Goal: Connect with others: Connect with others

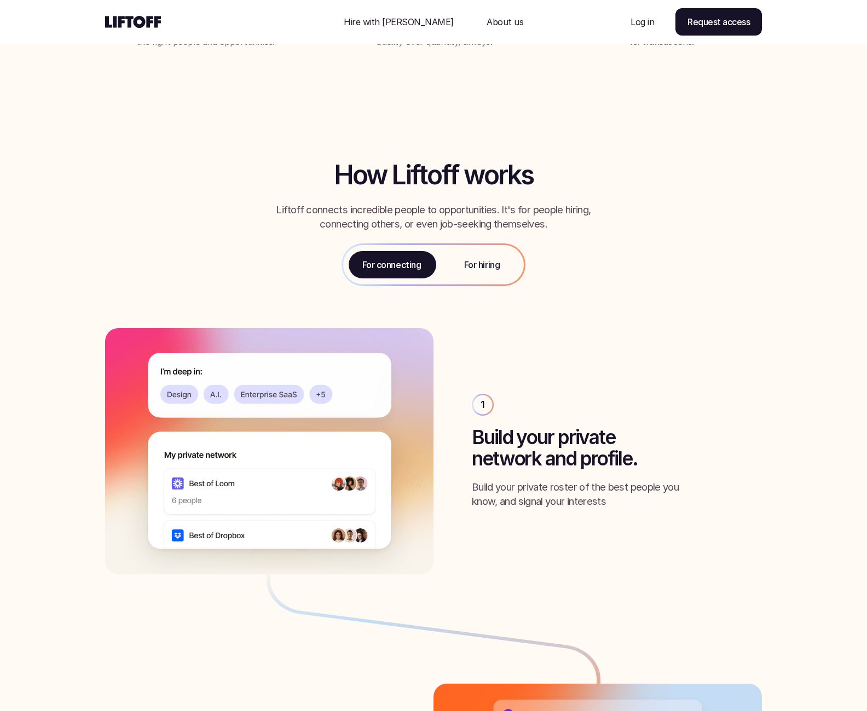
scroll to position [1308, 0]
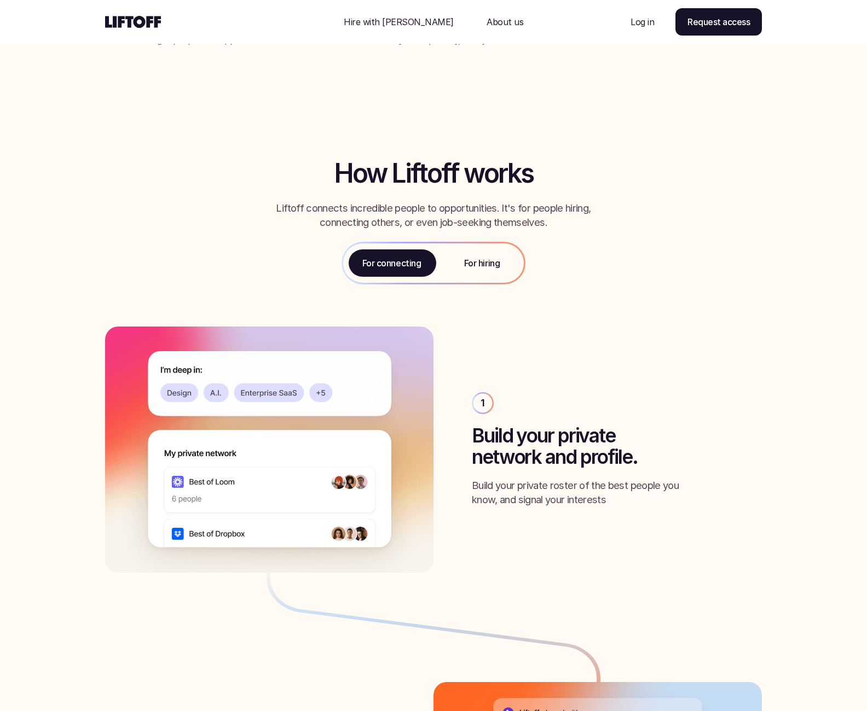
click at [478, 259] on p "For hiring" at bounding box center [482, 263] width 36 height 13
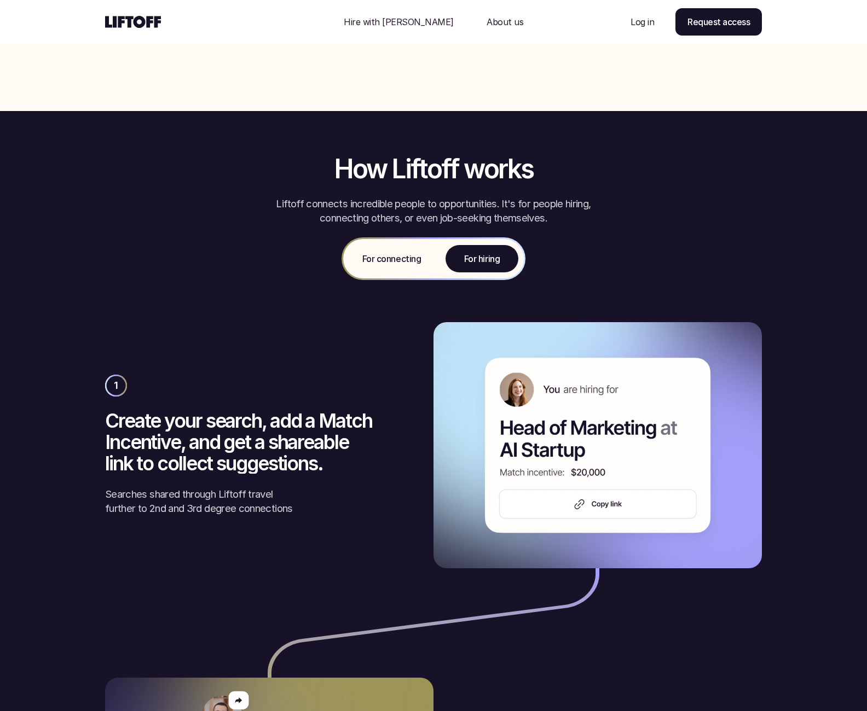
scroll to position [1491, 0]
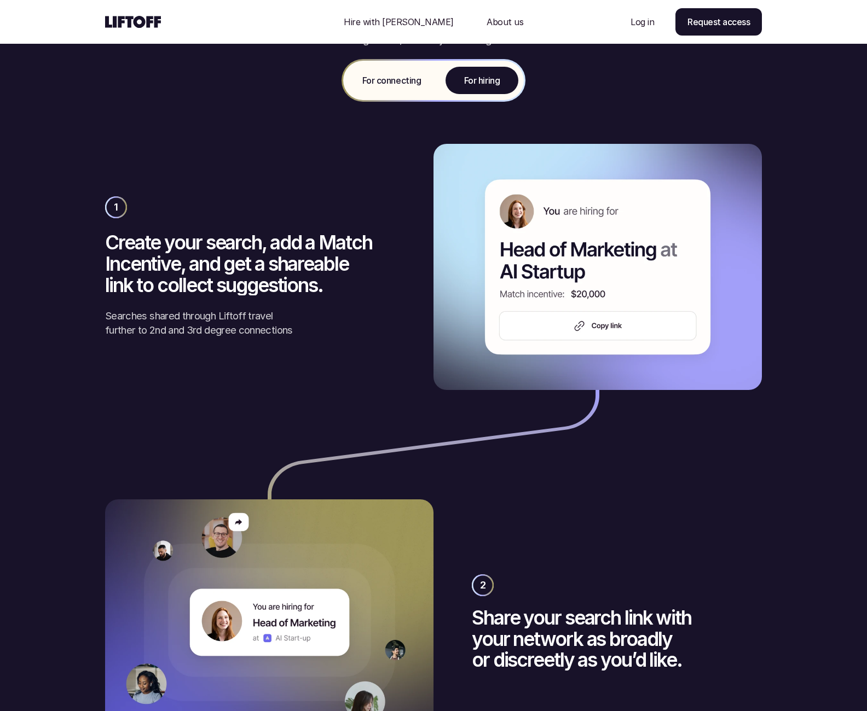
click at [380, 80] on p "For connecting" at bounding box center [391, 80] width 59 height 13
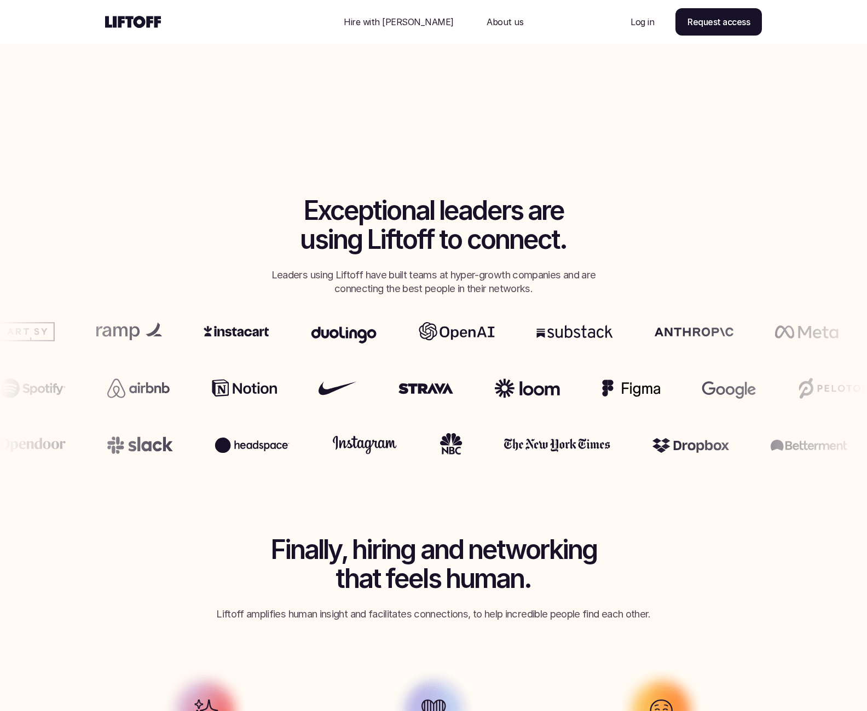
scroll to position [0, 0]
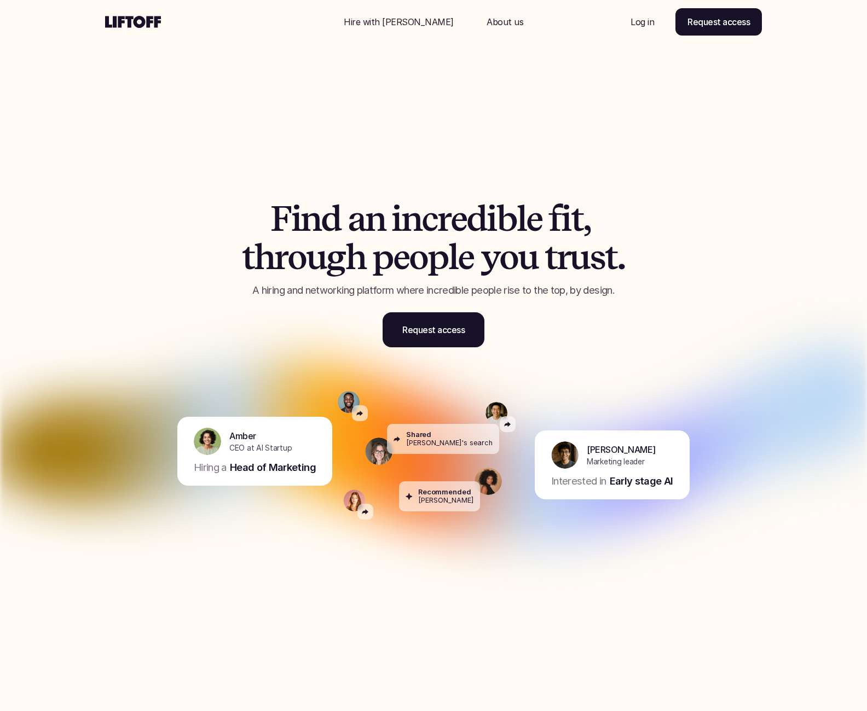
click at [636, 24] on p "Log in" at bounding box center [642, 21] width 24 height 13
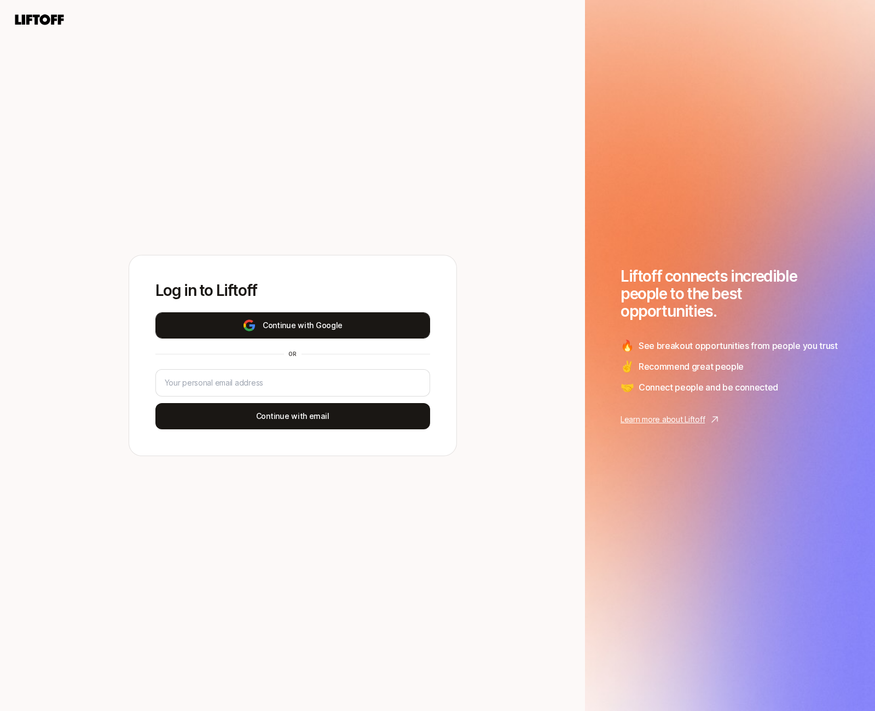
click at [294, 319] on button "Continue with Google" at bounding box center [292, 325] width 275 height 26
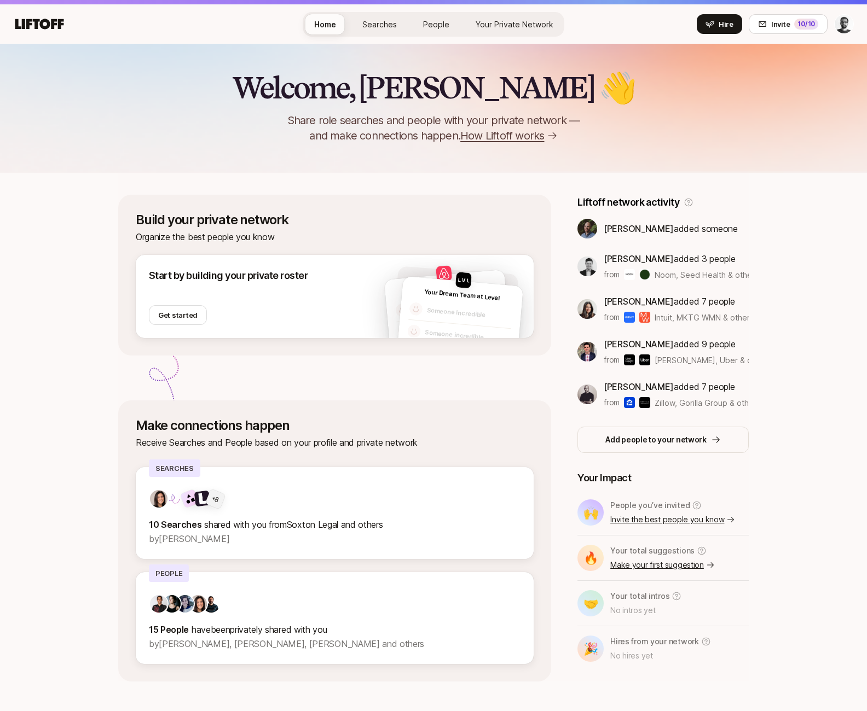
scroll to position [50, 0]
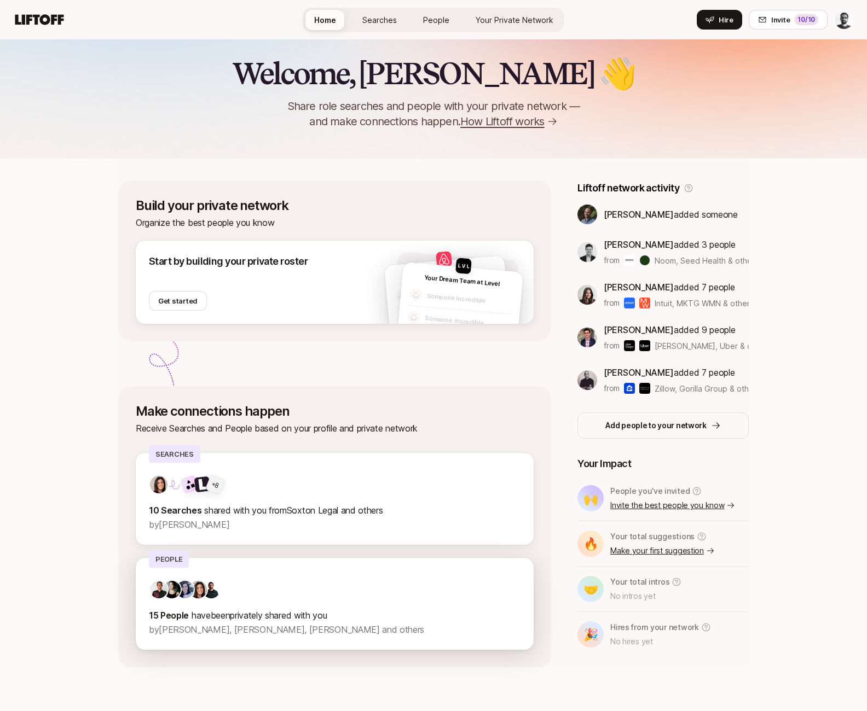
click at [277, 597] on div at bounding box center [334, 590] width 371 height 20
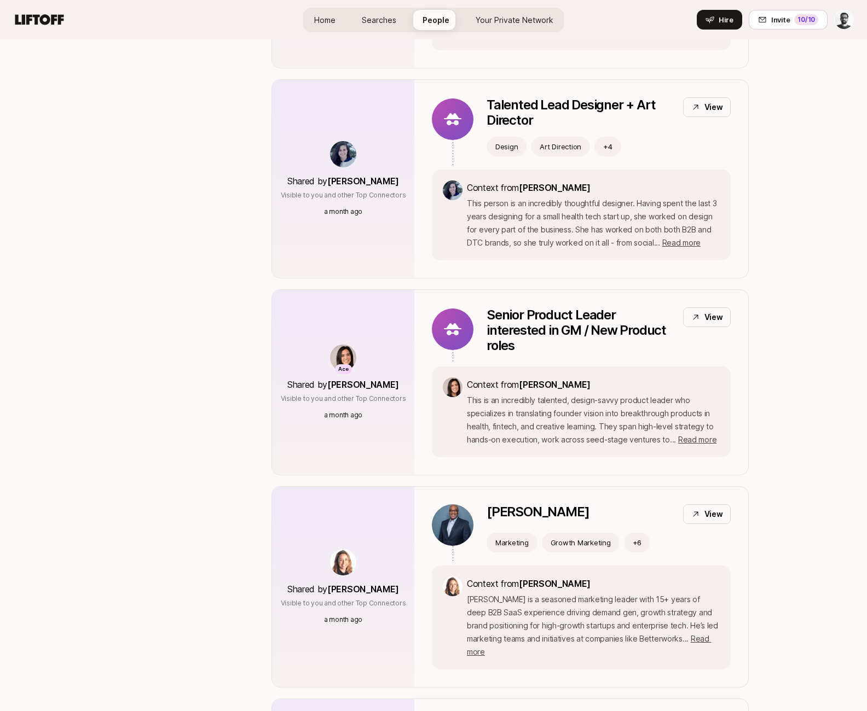
scroll to position [915, 0]
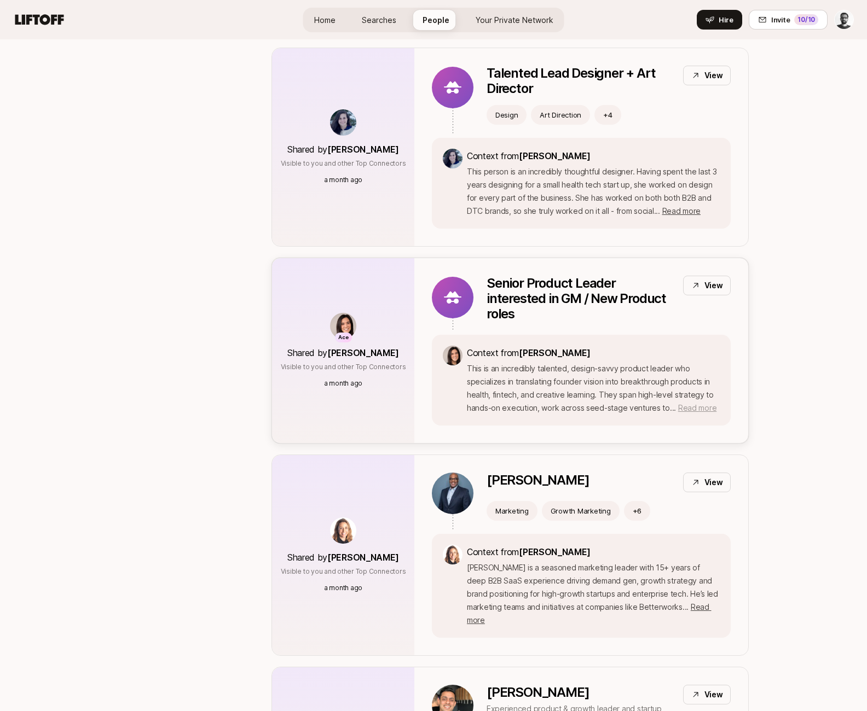
click at [692, 403] on span "Read more" at bounding box center [697, 407] width 38 height 9
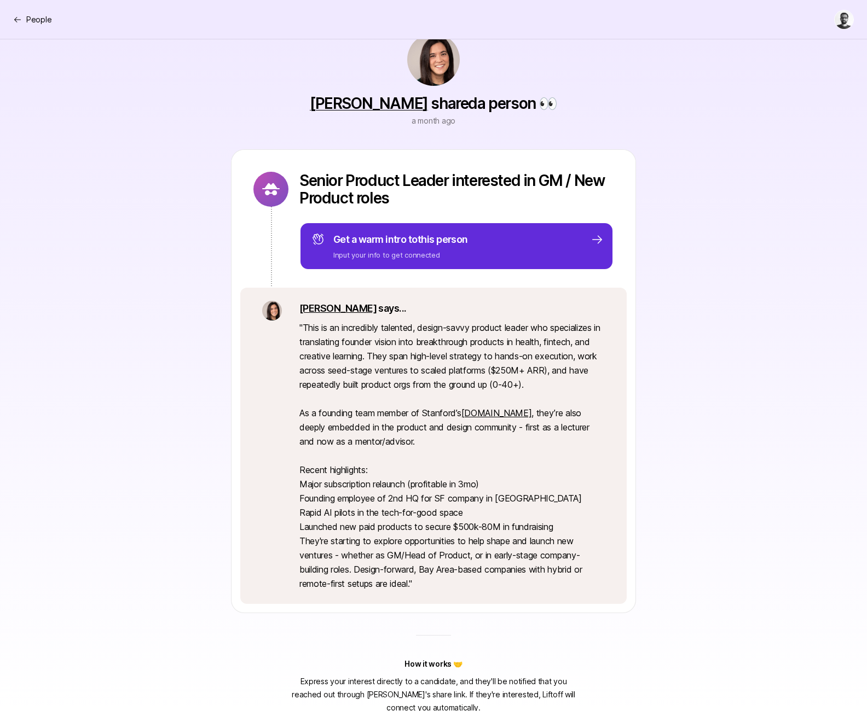
scroll to position [44, 0]
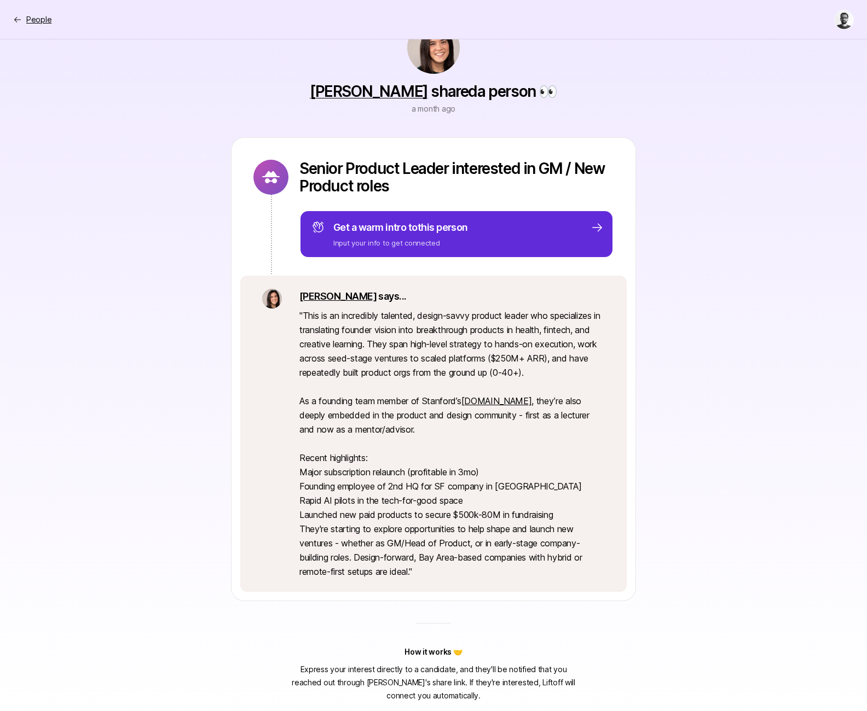
click at [22, 18] on div "People" at bounding box center [32, 19] width 38 height 13
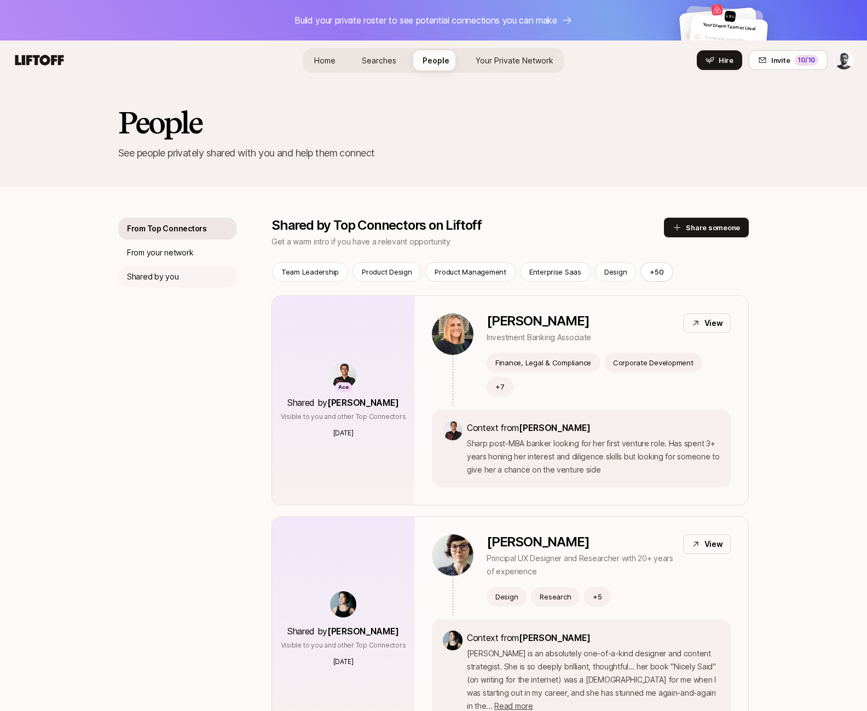
click at [169, 276] on p "Shared by you" at bounding box center [152, 276] width 51 height 13
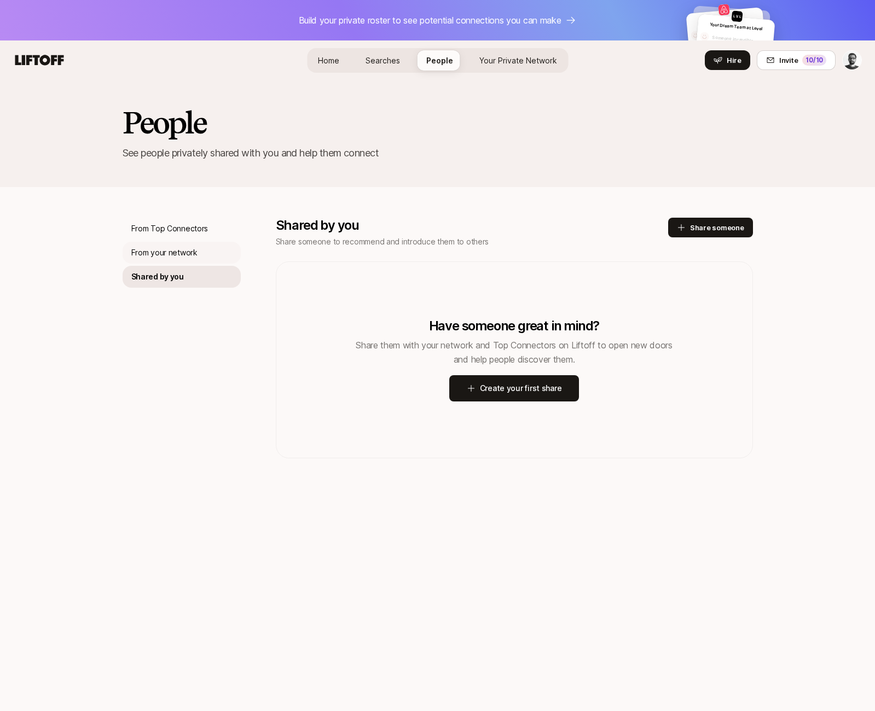
click at [146, 251] on p "From your network" at bounding box center [164, 252] width 66 height 13
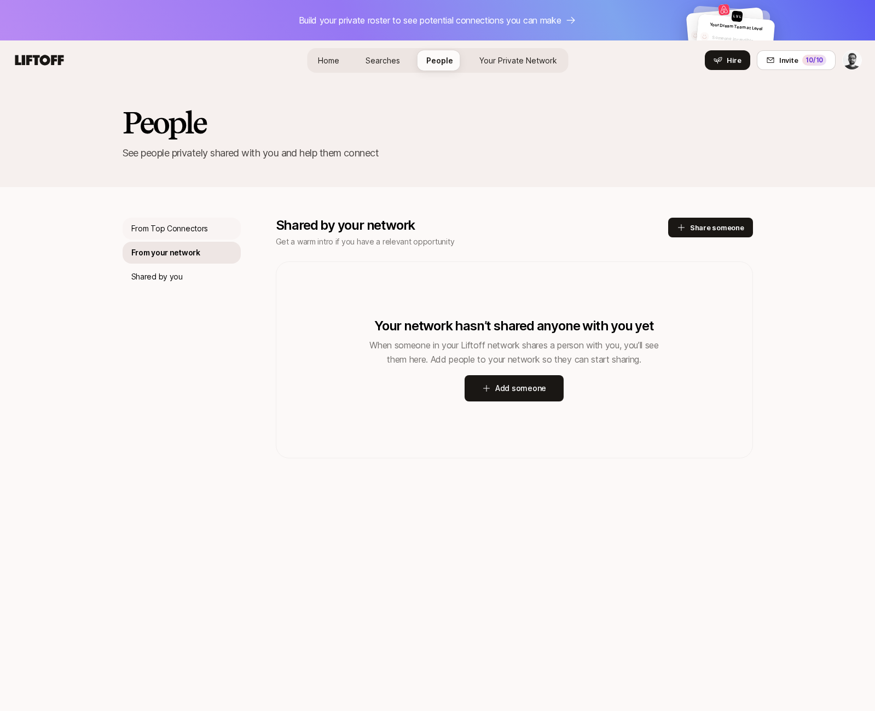
click at [149, 230] on p "From Top Connectors" at bounding box center [169, 228] width 77 height 13
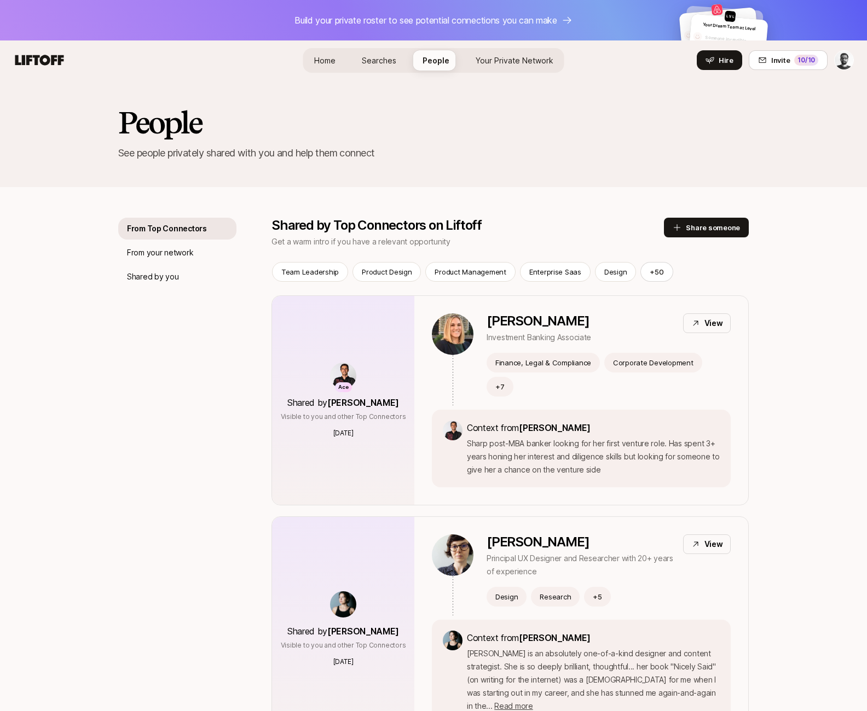
click at [378, 66] on link "Searches" at bounding box center [379, 60] width 52 height 20
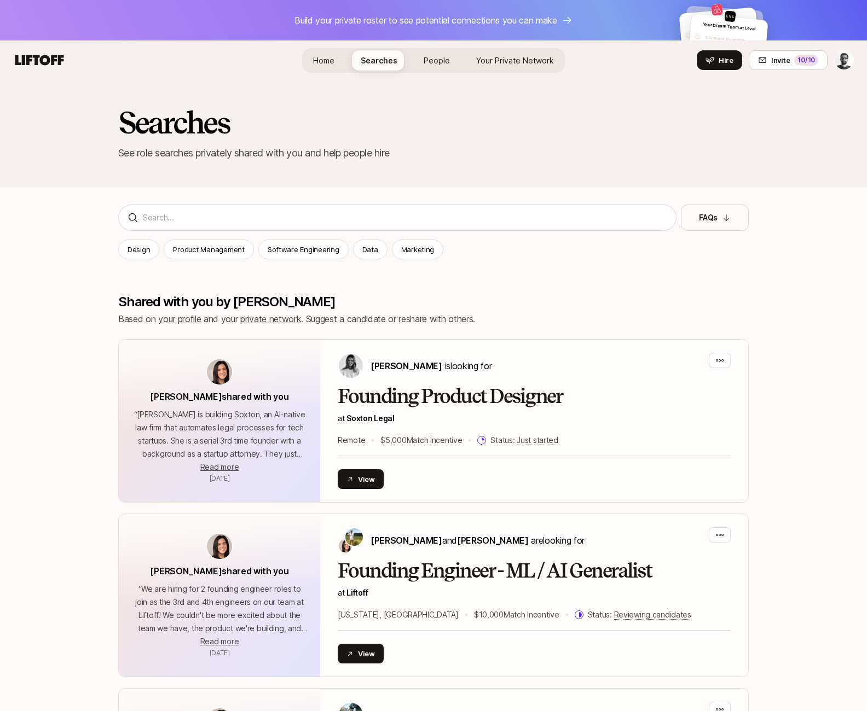
click at [332, 68] on link "Home" at bounding box center [323, 60] width 39 height 20
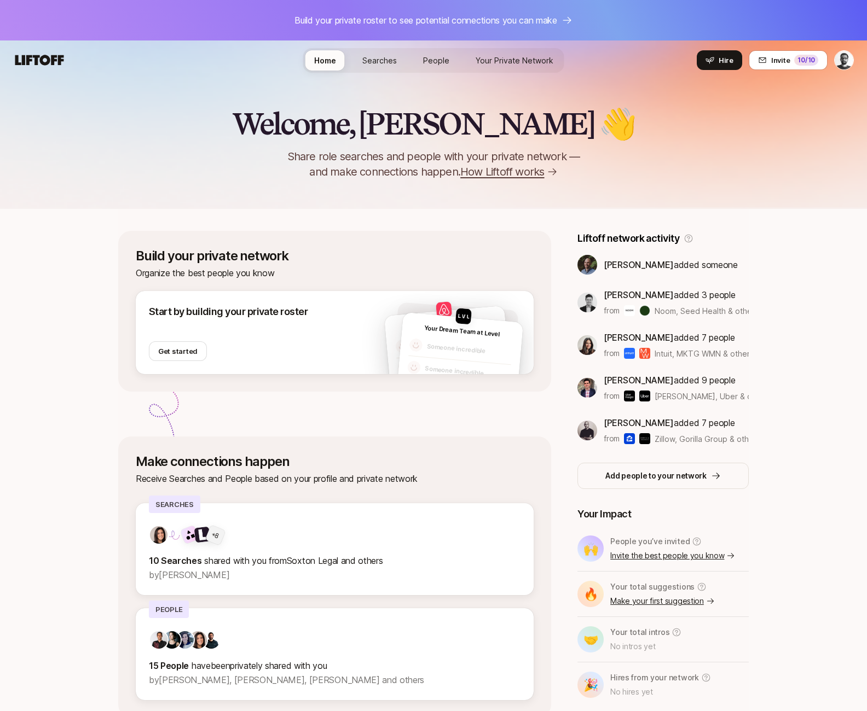
click at [483, 19] on p "Build your private roster to see potential connections you can make" at bounding box center [425, 20] width 263 height 14
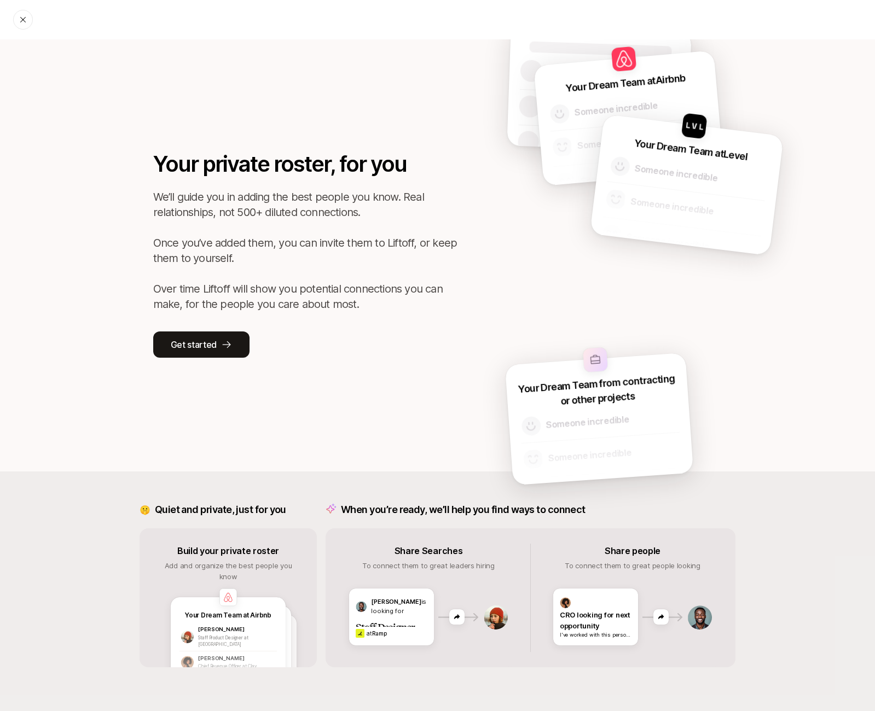
click at [229, 623] on div "Chloe Farrow Staff Product Designer at Meta" at bounding box center [227, 637] width 97 height 28
click at [19, 24] on div at bounding box center [23, 20] width 20 height 20
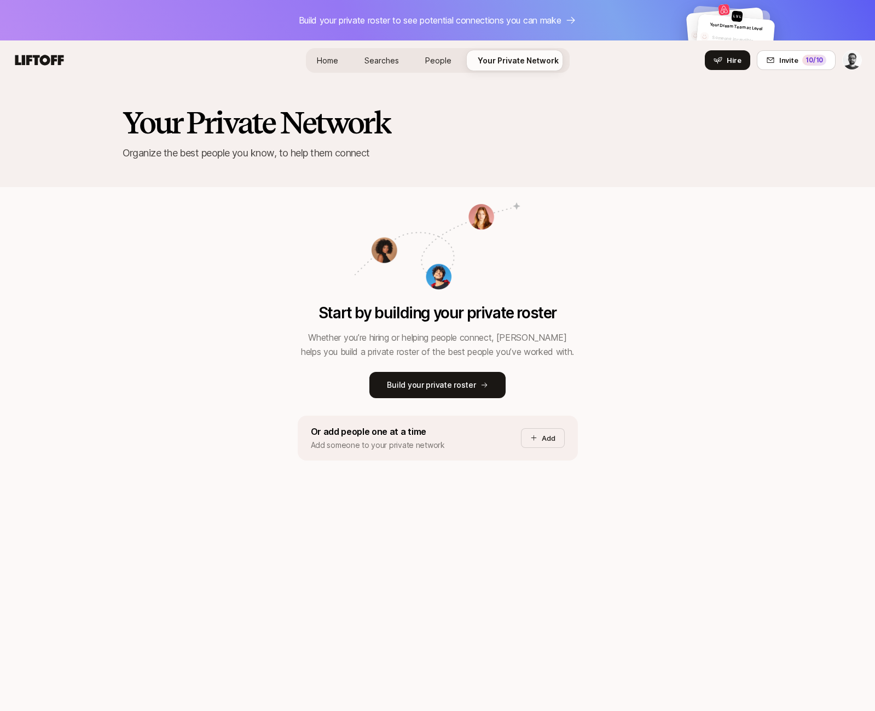
click at [845, 62] on html "Build your private roster to see potential connections you can make Your Dream …" at bounding box center [437, 355] width 875 height 711
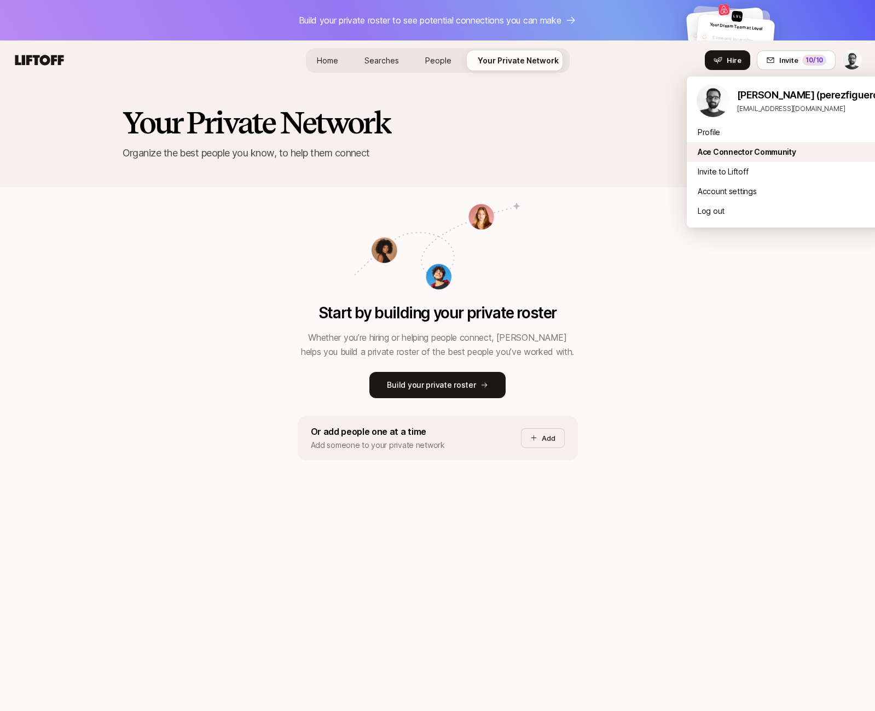
click at [740, 154] on div "Ace Connector Community" at bounding box center [791, 152] width 209 height 20
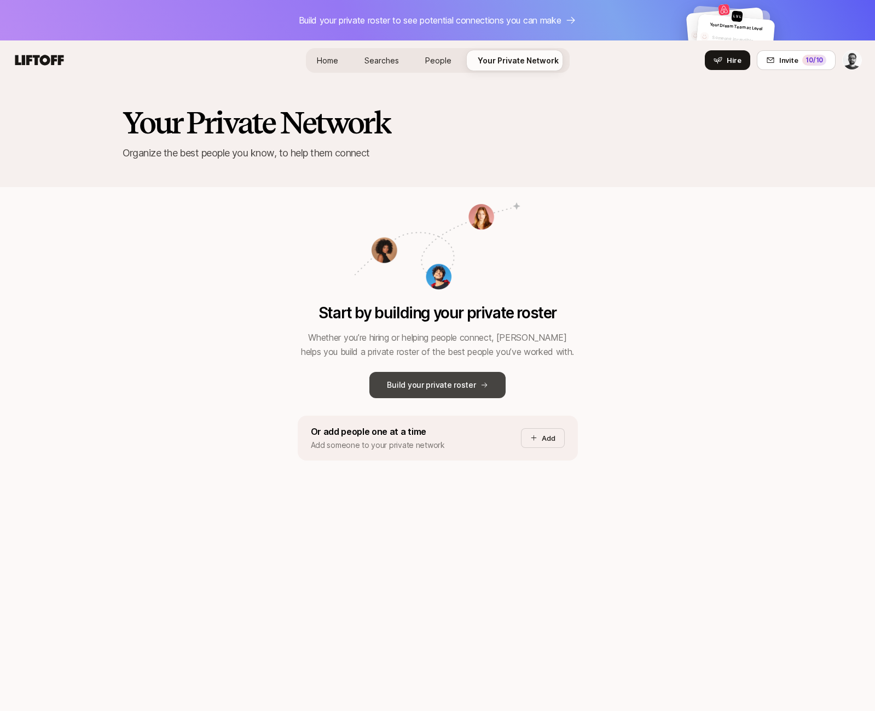
click at [419, 386] on p "Build your private roster" at bounding box center [431, 385] width 89 height 13
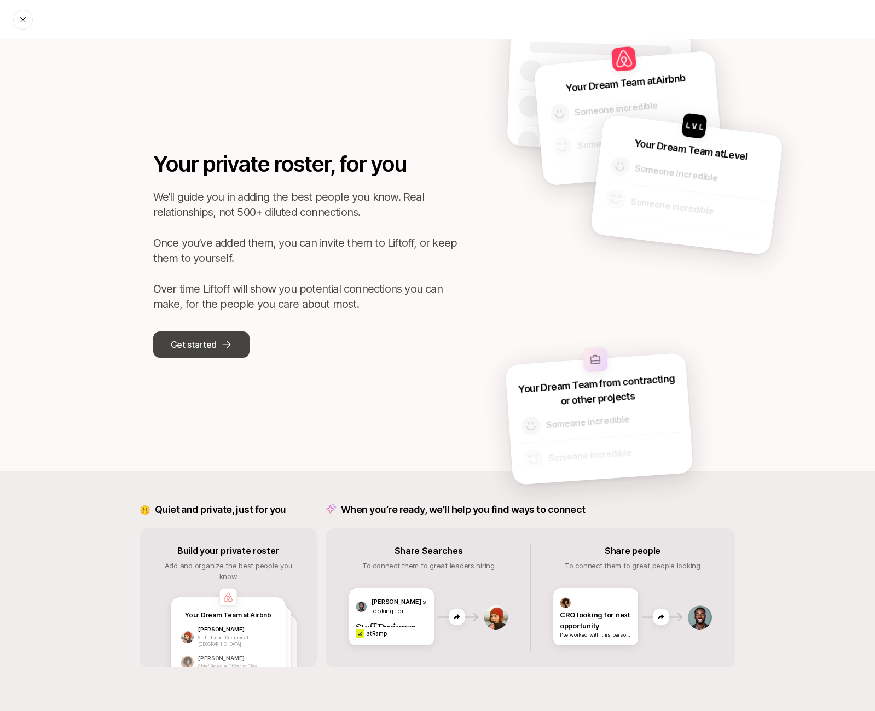
click at [218, 349] on button "Get started" at bounding box center [201, 345] width 96 height 26
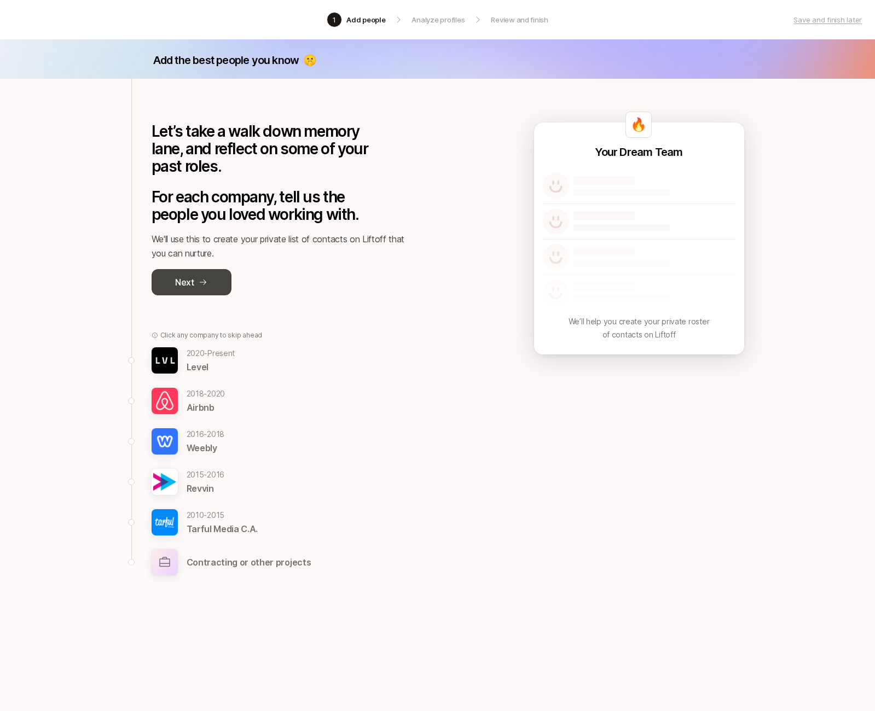
click at [198, 293] on button "Next" at bounding box center [192, 282] width 80 height 26
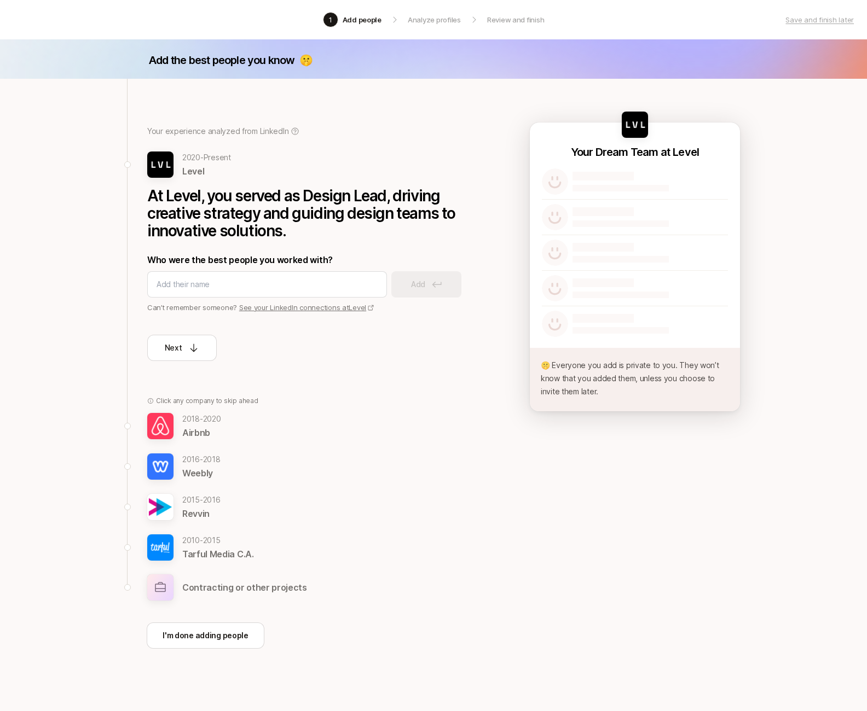
click at [277, 309] on link "See your LinkedIn connections at Level" at bounding box center [306, 307] width 135 height 9
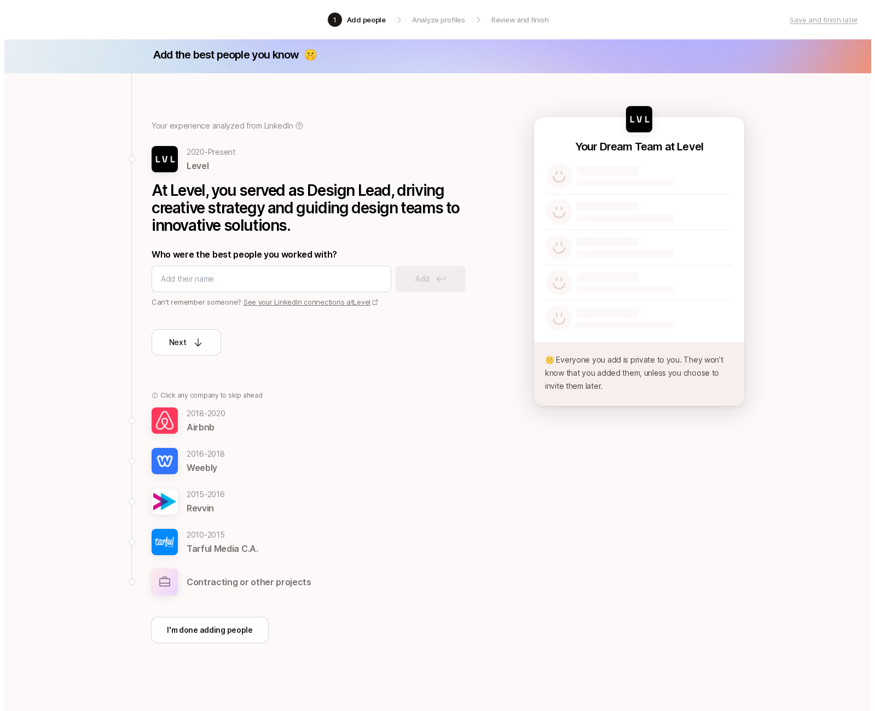
scroll to position [8, 0]
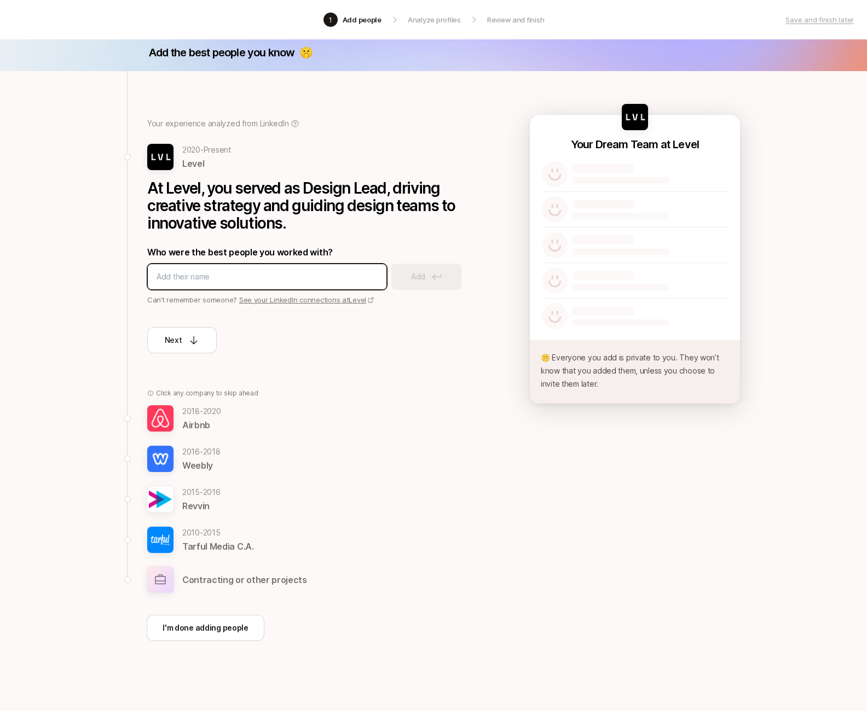
click at [208, 282] on input at bounding box center [266, 276] width 221 height 13
type input "jaclyn"
click at [427, 280] on button "Add" at bounding box center [426, 277] width 70 height 26
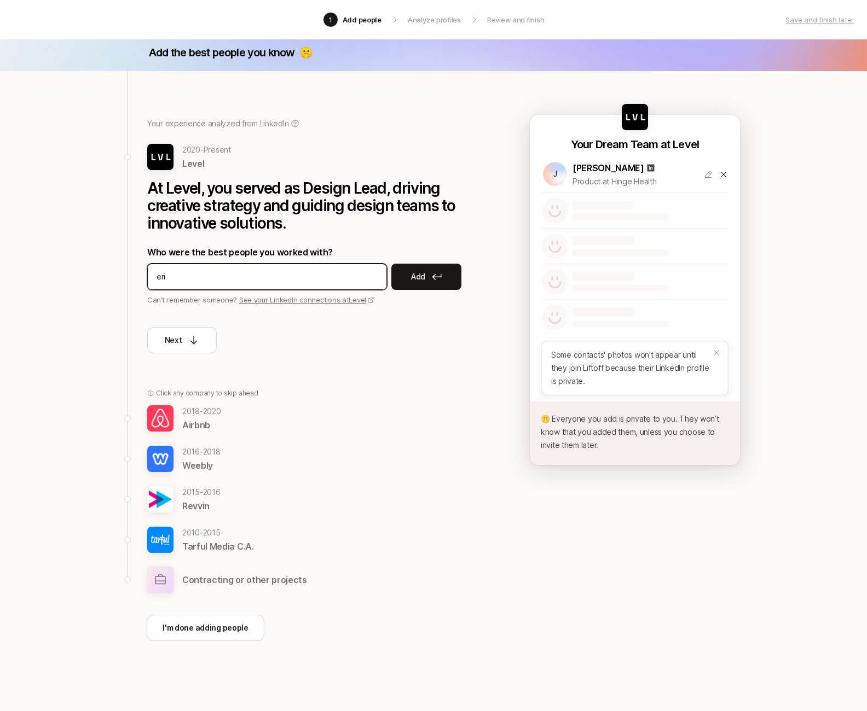
type input "erik"
type input "noelle"
type input "trevor"
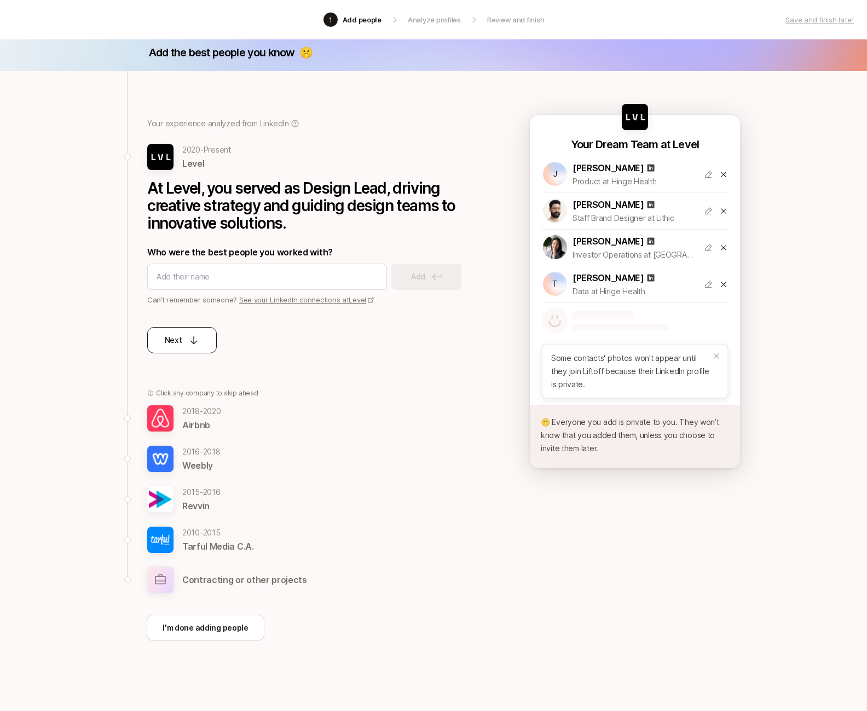
click at [187, 339] on div "Next" at bounding box center [182, 340] width 35 height 13
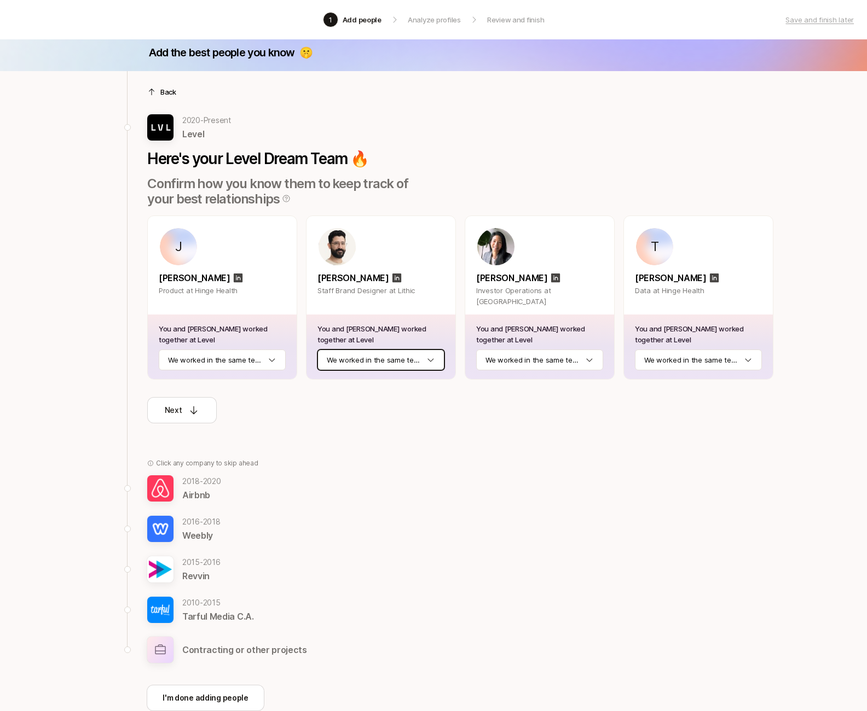
click at [414, 362] on html "1 Add people Analyze profiles Review and finish Save and finish later Add the b…" at bounding box center [433, 347] width 867 height 711
click at [201, 364] on html "1 Add people Analyze profiles Review and finish Save and finish later Add the b…" at bounding box center [433, 347] width 867 height 711
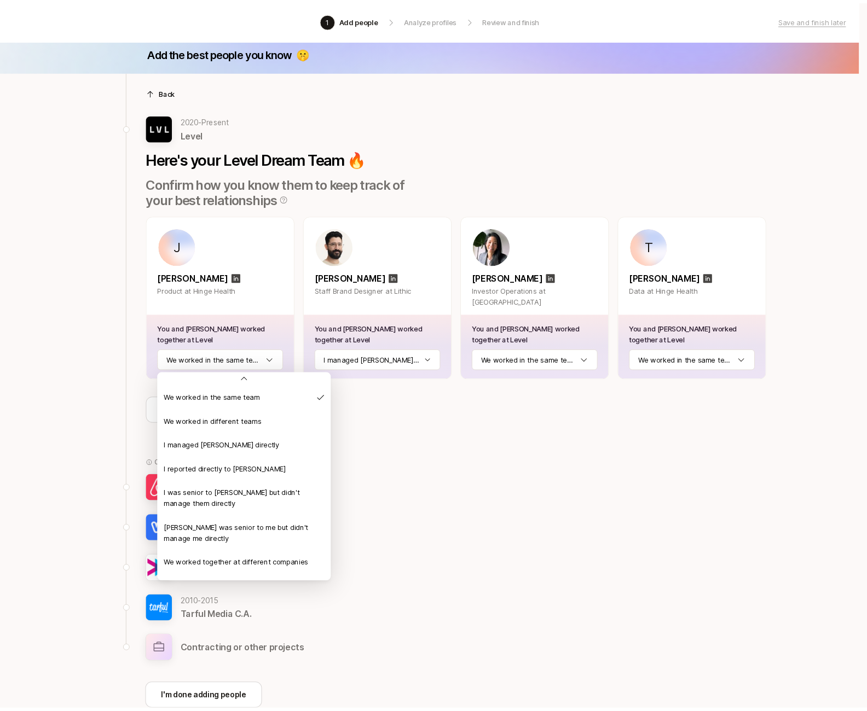
scroll to position [42, 0]
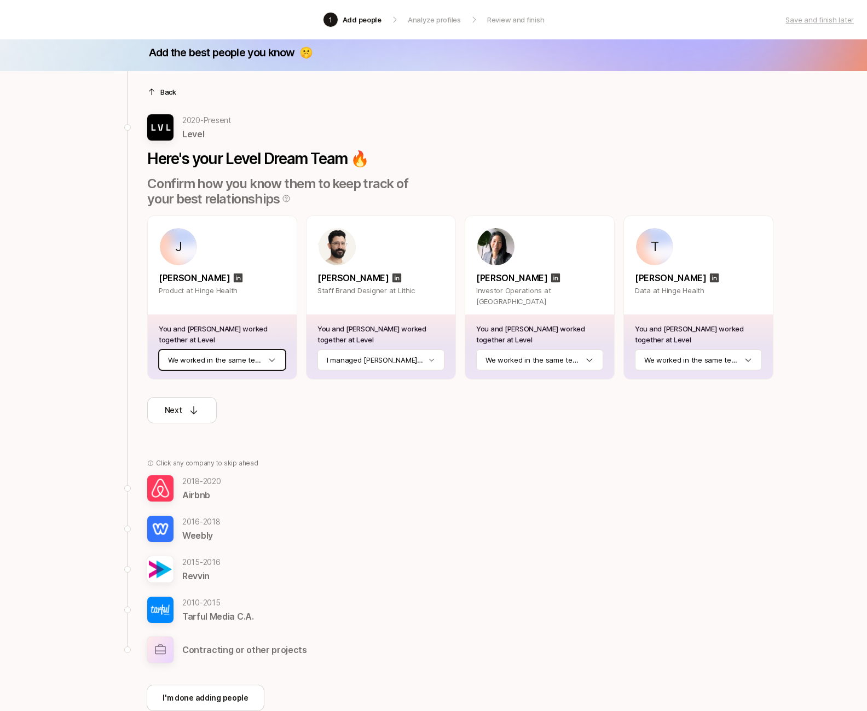
click at [411, 538] on html "1 Add people Analyze profiles Review and finish Save and finish later Add the b…" at bounding box center [433, 347] width 867 height 711
click at [192, 420] on button "Next" at bounding box center [181, 410] width 69 height 26
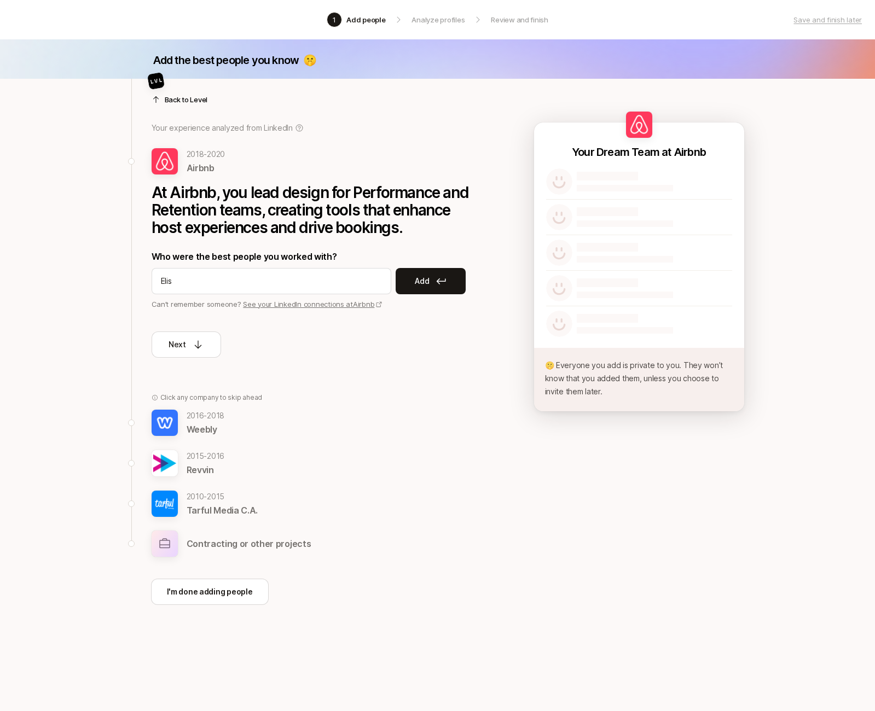
type input "Elise"
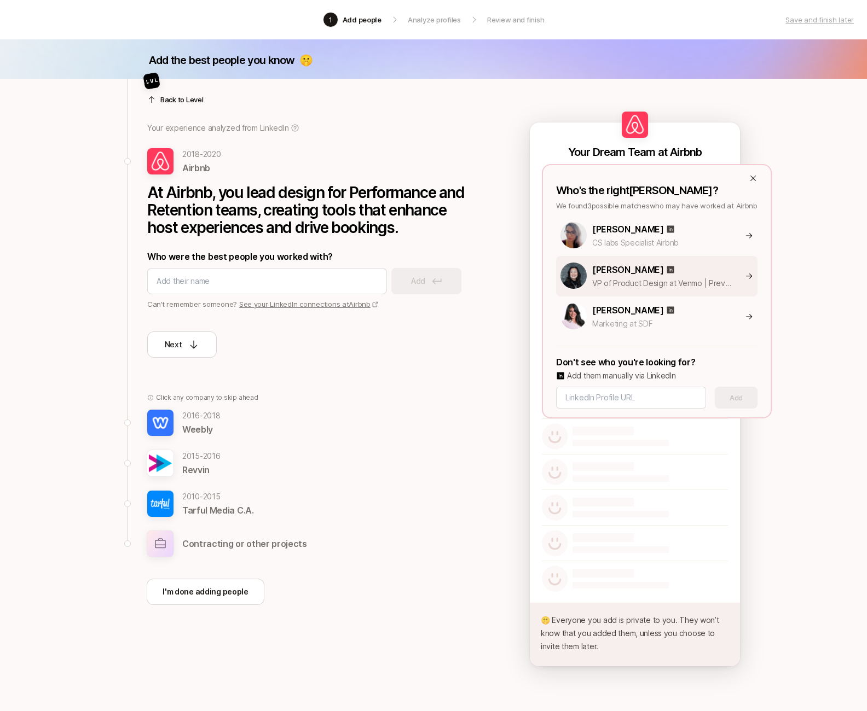
click at [616, 270] on p "Elise Granados" at bounding box center [628, 270] width 72 height 14
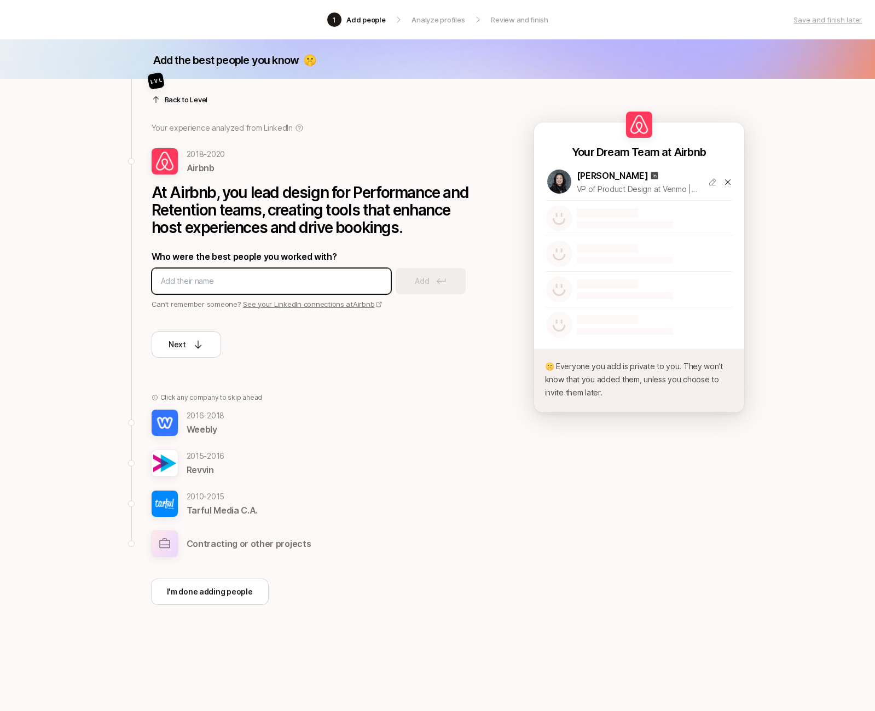
click at [192, 286] on input at bounding box center [271, 281] width 221 height 13
type input "Joana"
click at [432, 286] on button "Add" at bounding box center [431, 281] width 70 height 26
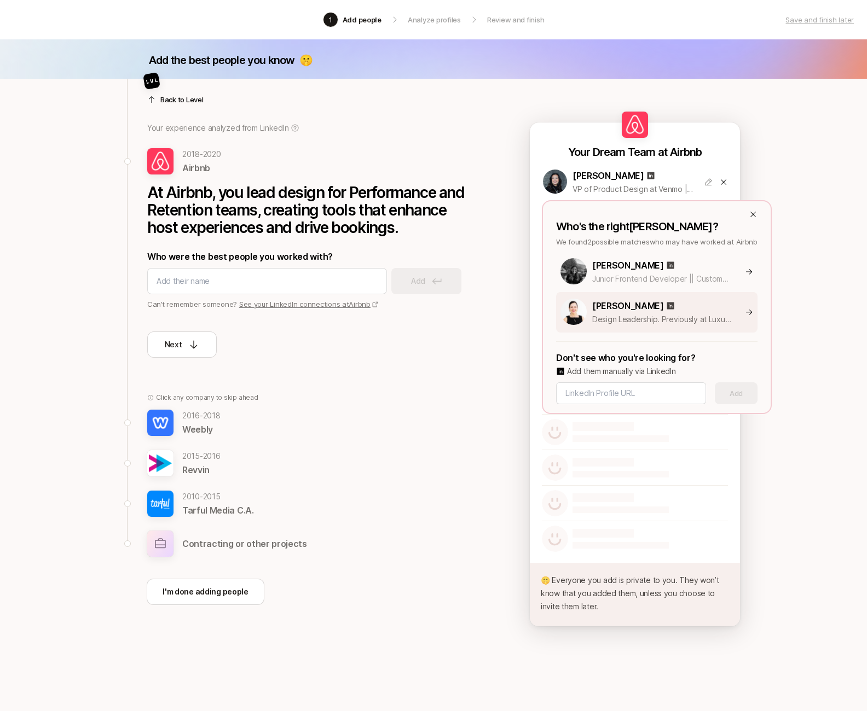
click at [575, 310] on img at bounding box center [573, 312] width 26 height 26
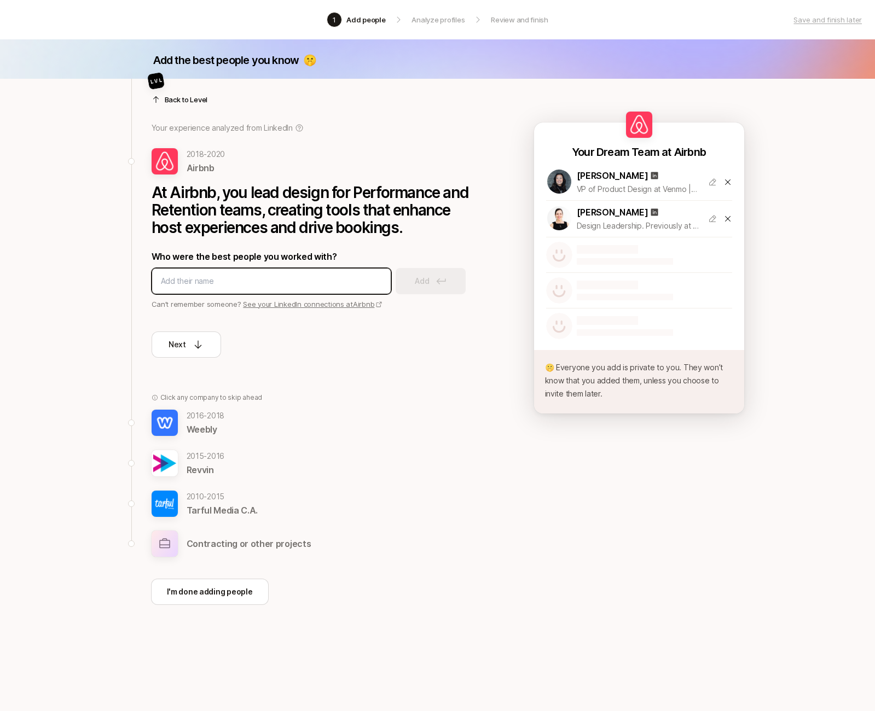
click at [239, 277] on input at bounding box center [271, 281] width 221 height 13
type input "tracy"
click at [436, 289] on button "Add" at bounding box center [431, 281] width 70 height 26
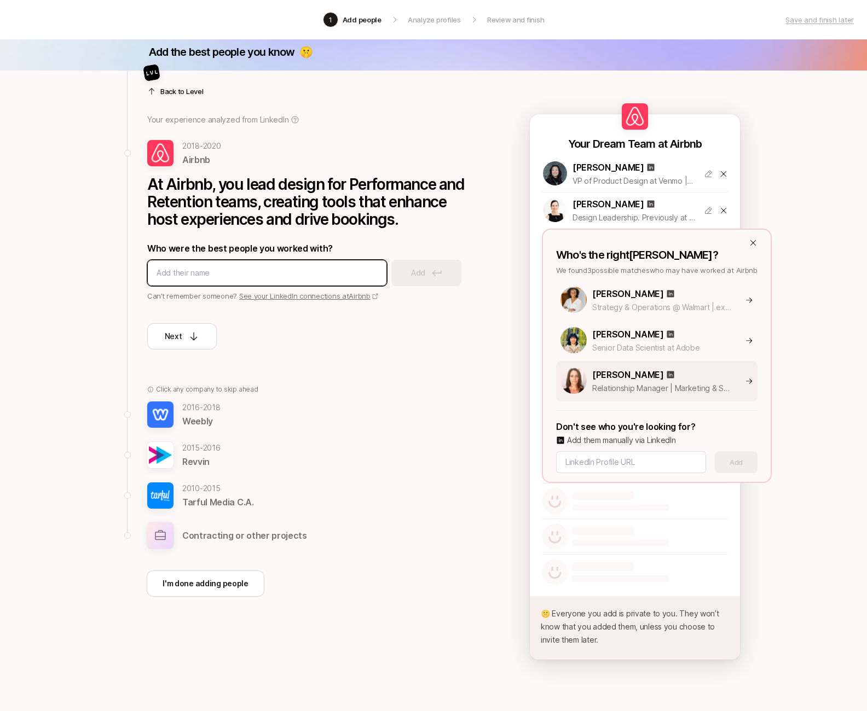
scroll to position [9, 0]
paste input "tracy kuwatani"
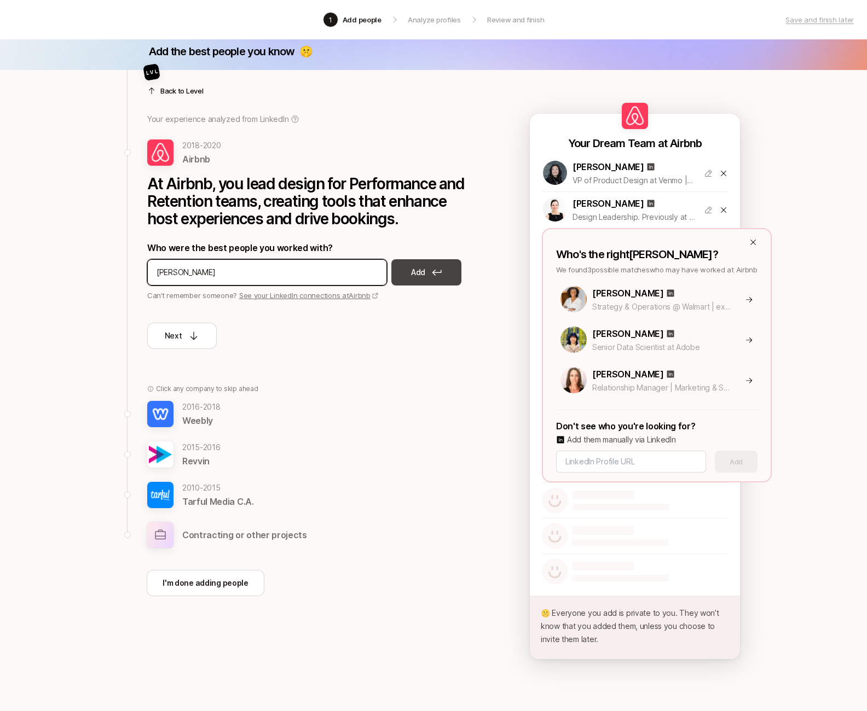
type input "tracy kuwatani"
click at [438, 277] on button "Add" at bounding box center [426, 272] width 70 height 26
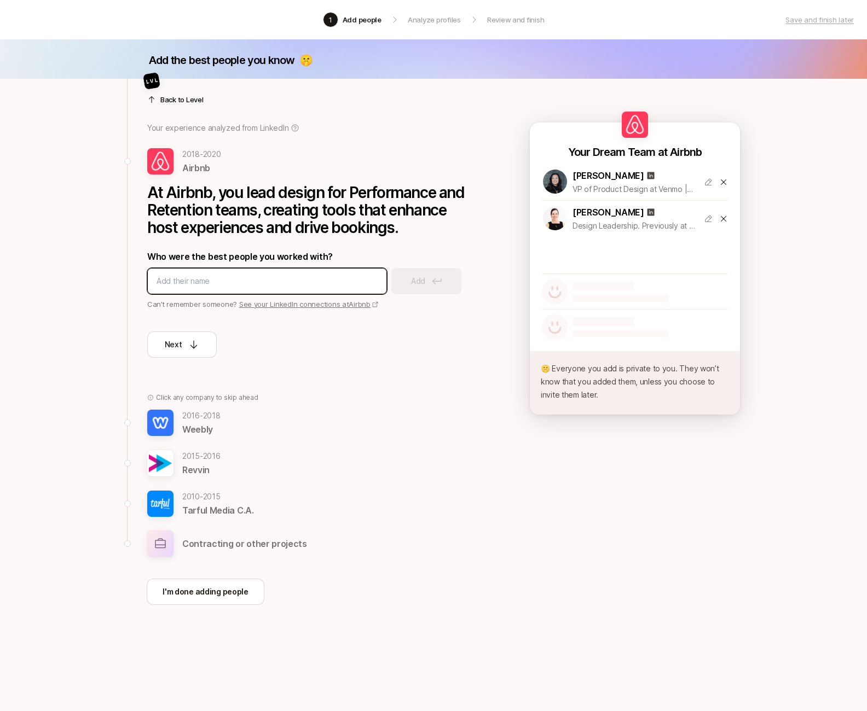
scroll to position [0, 0]
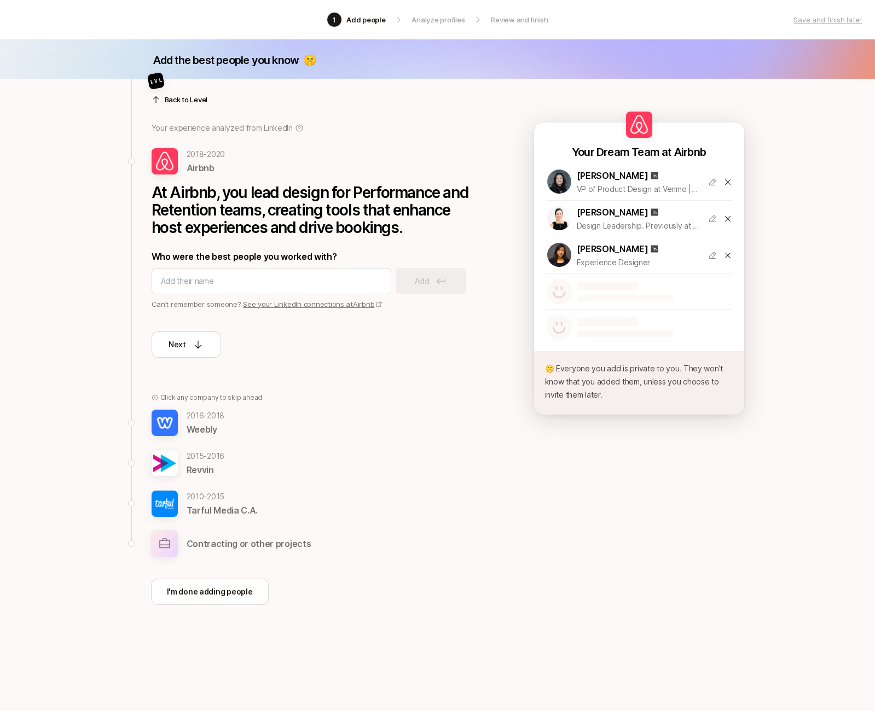
click at [182, 96] on div at bounding box center [316, 86] width 328 height 26
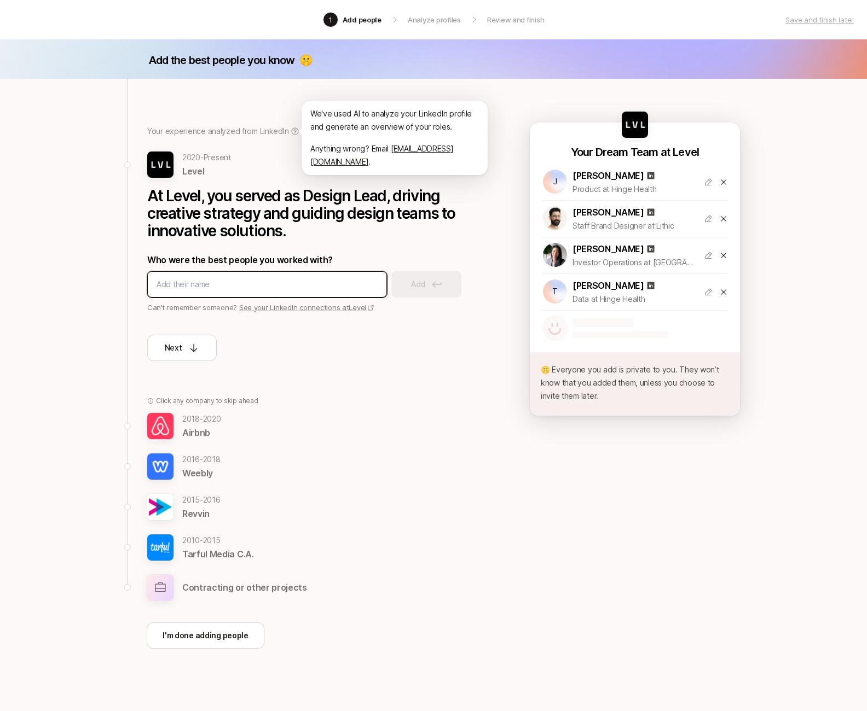
paste input "Jason Rivera"
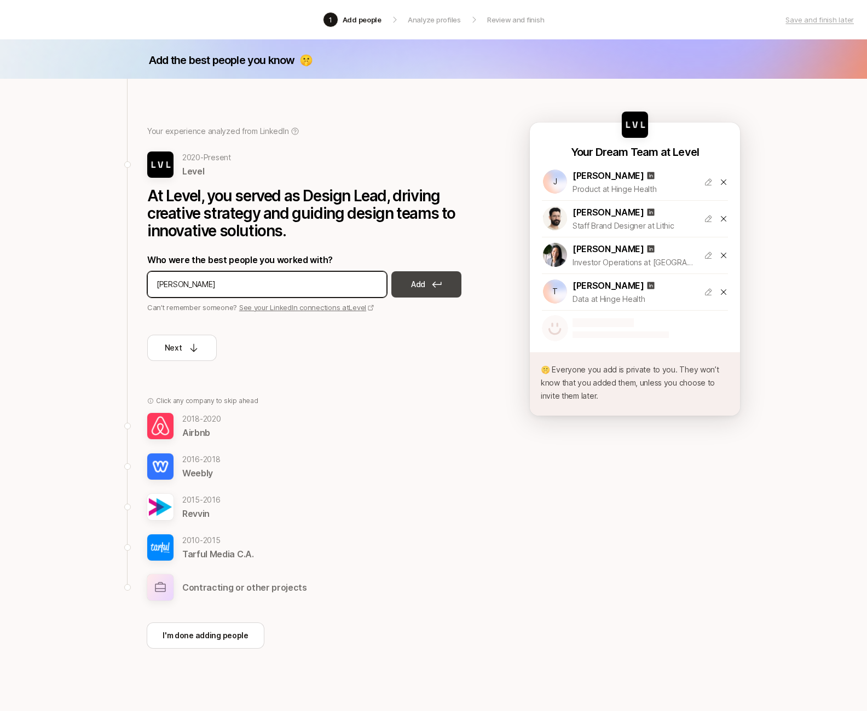
type input "Jason Rivera"
click at [416, 289] on p "Add" at bounding box center [418, 284] width 14 height 13
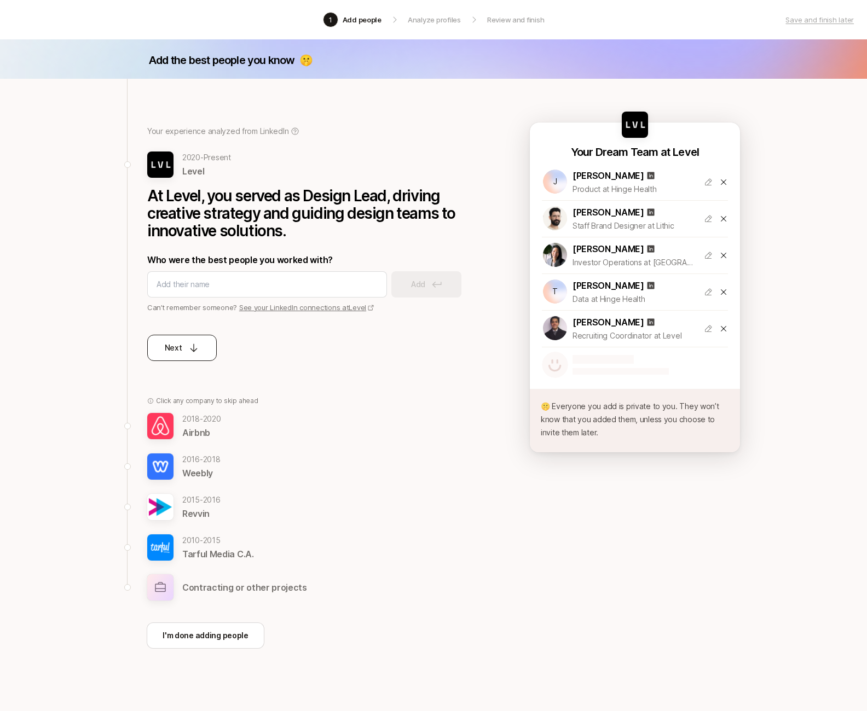
click at [185, 345] on div "Next" at bounding box center [182, 347] width 35 height 13
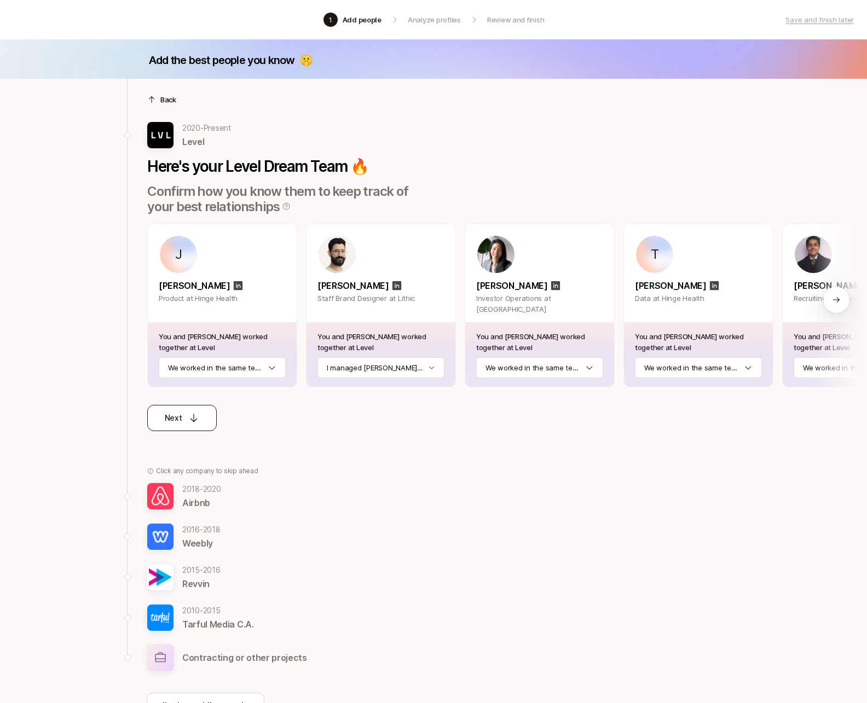
click at [179, 417] on p "Next" at bounding box center [174, 417] width 18 height 13
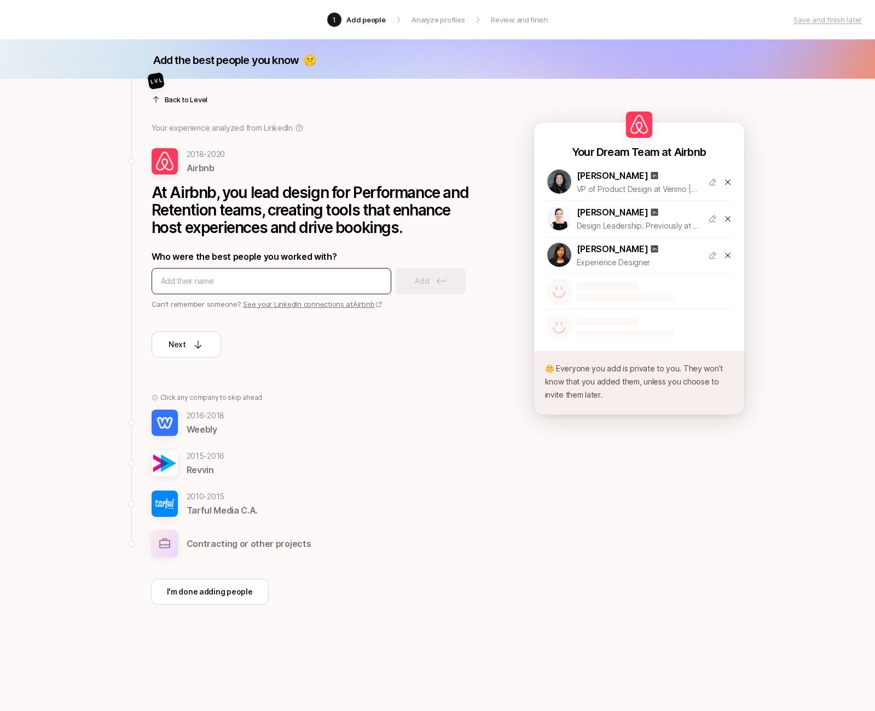
click at [221, 280] on input at bounding box center [271, 281] width 221 height 13
type input "poyan"
click at [414, 282] on button "Add" at bounding box center [431, 281] width 70 height 26
click at [196, 345] on icon at bounding box center [198, 344] width 11 height 11
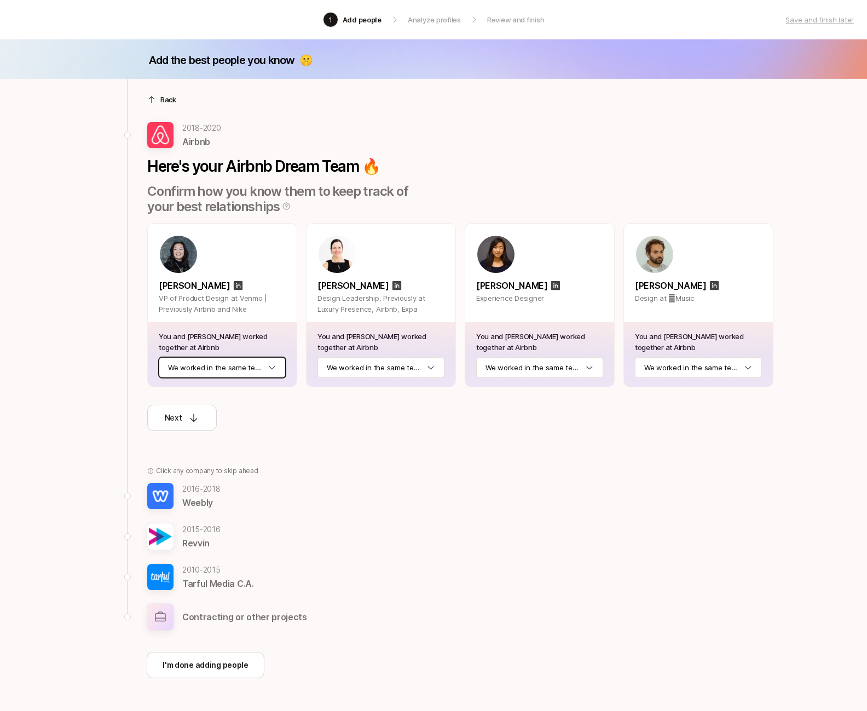
click at [238, 373] on html "1 Add people Analyze profiles Review and finish Save and finish later Add the b…" at bounding box center [433, 355] width 867 height 711
click at [187, 420] on div "Next" at bounding box center [182, 417] width 35 height 13
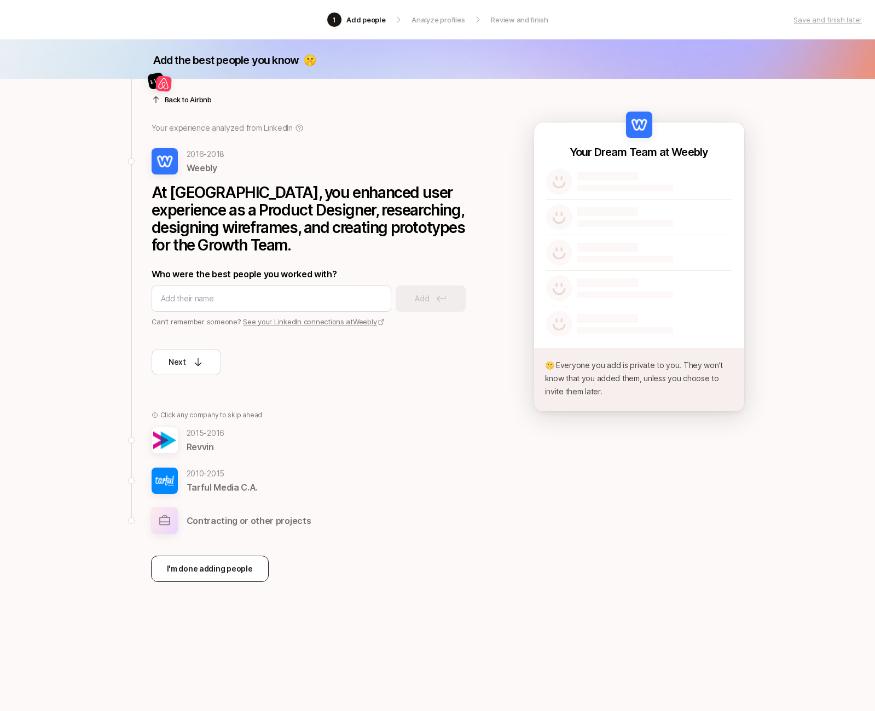
click at [202, 570] on p "I'm done adding people" at bounding box center [210, 568] width 86 height 13
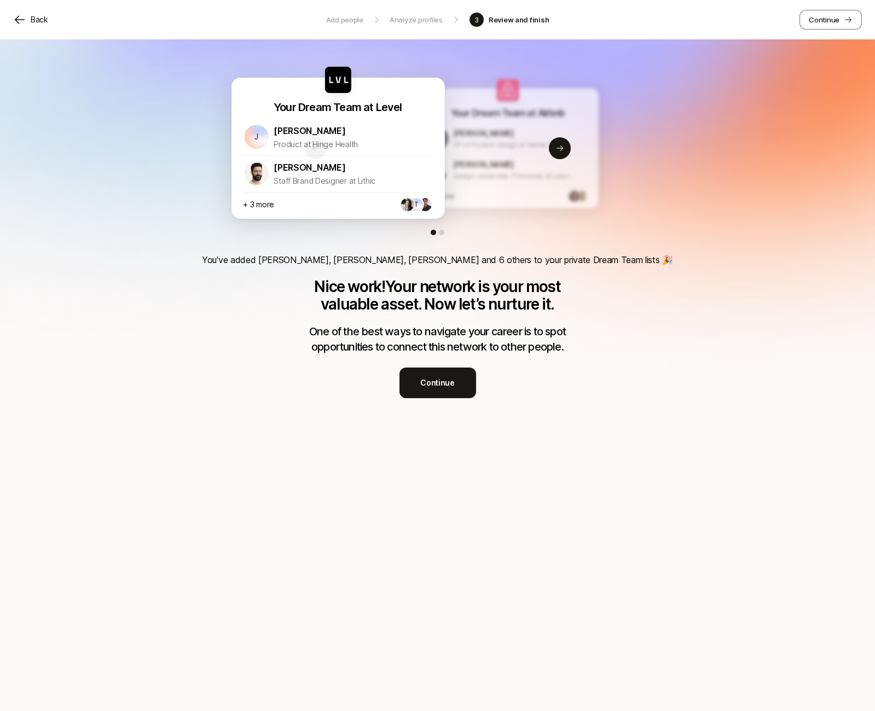
drag, startPoint x: 462, startPoint y: 179, endPoint x: 299, endPoint y: 186, distance: 163.2
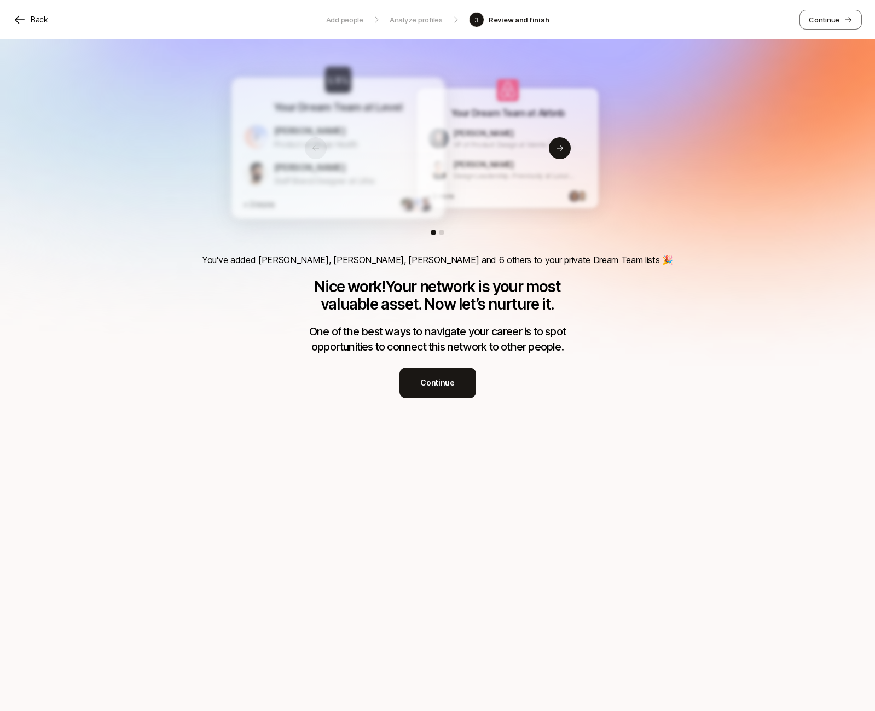
click at [310, 184] on p "Staff Brand Designer at Lithic" at bounding box center [345, 181] width 142 height 13
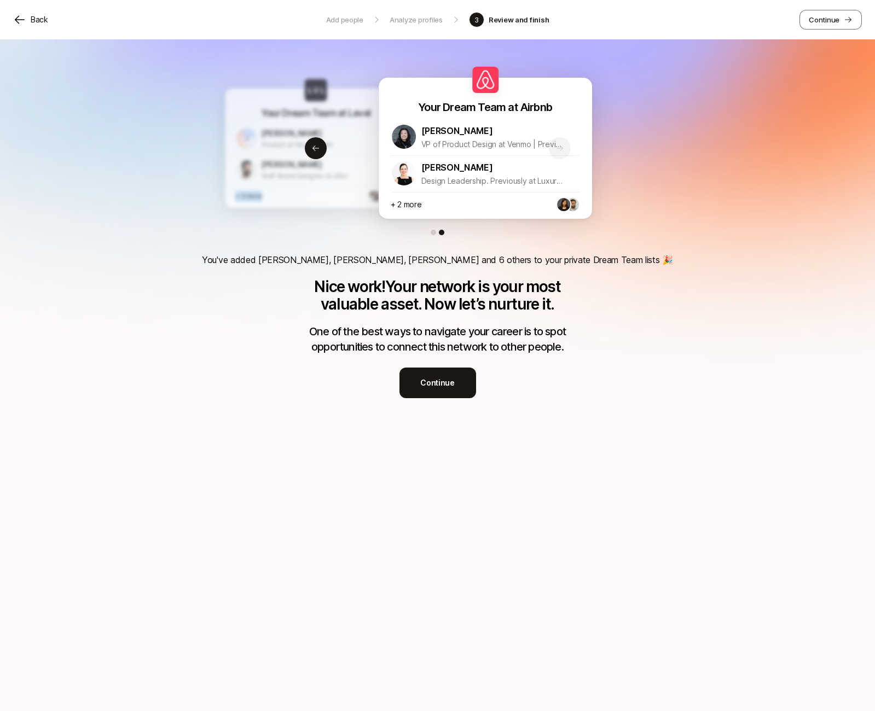
drag, startPoint x: 263, startPoint y: 191, endPoint x: 485, endPoint y: 183, distance: 222.3
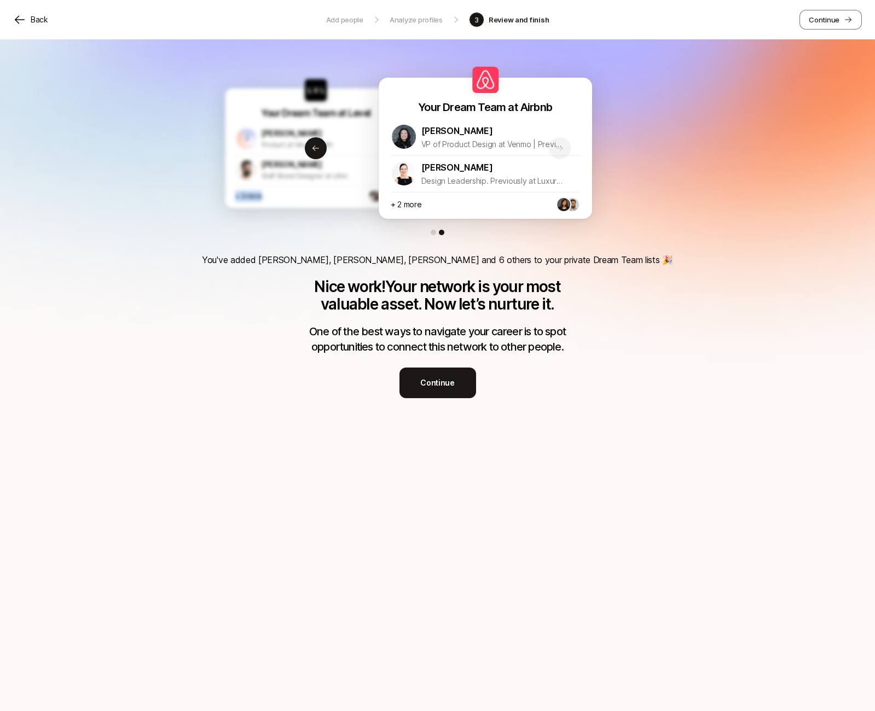
click at [407, 183] on div "Your Dream Team at Level J Jaclyn Caragian Product at Hinge Health Erik Gomez S…" at bounding box center [316, 157] width 182 height 101
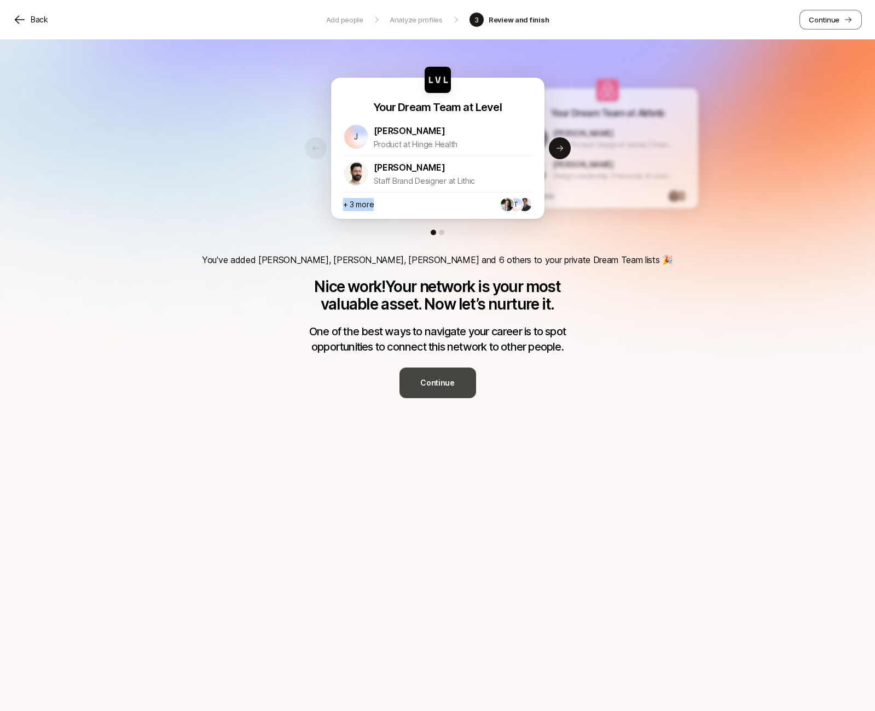
click at [432, 382] on p "Continue" at bounding box center [437, 382] width 34 height 13
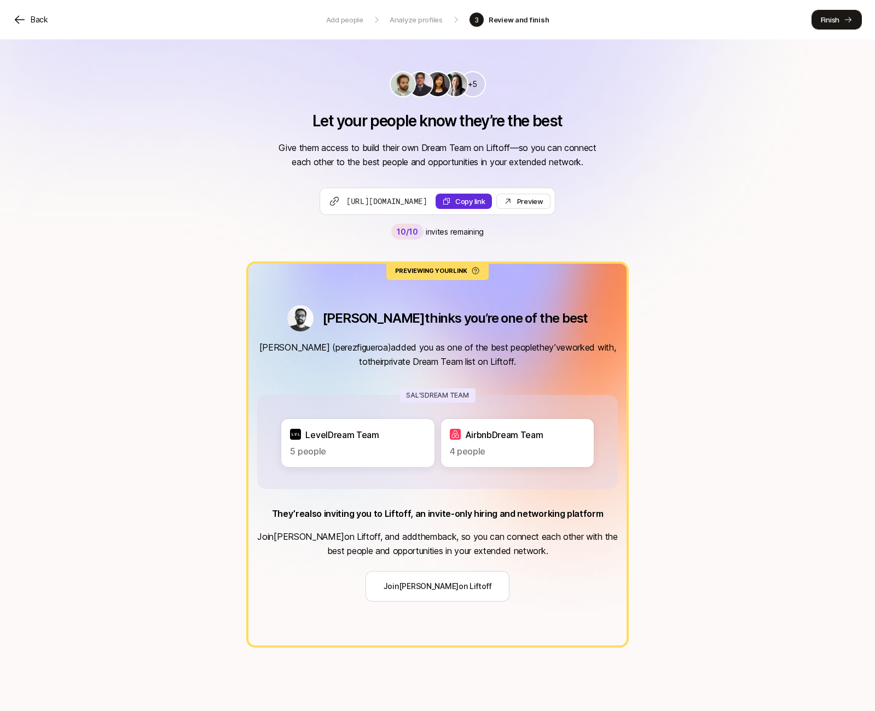
click at [821, 22] on p "Finish" at bounding box center [830, 19] width 19 height 11
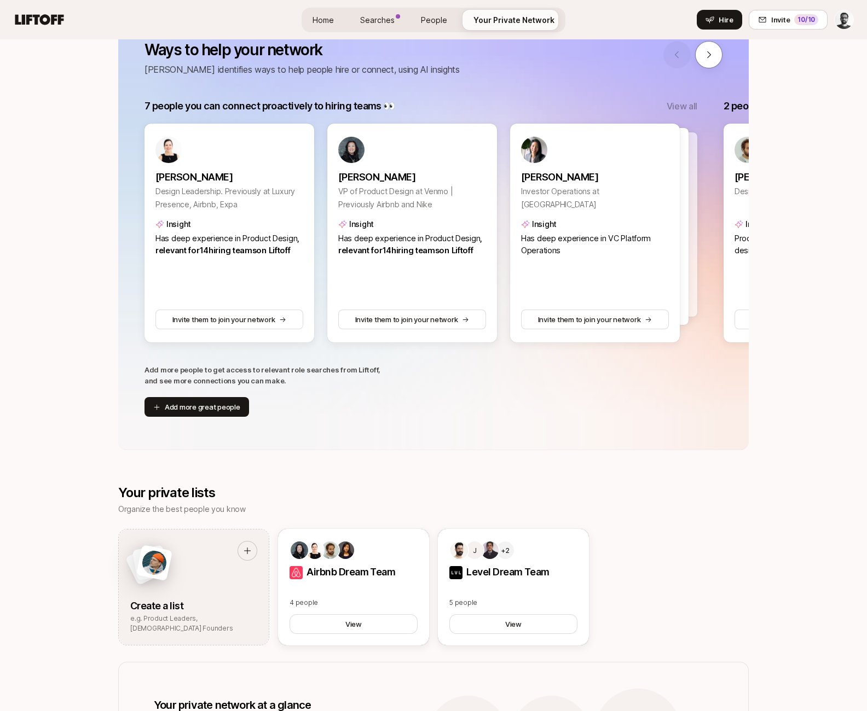
scroll to position [183, 0]
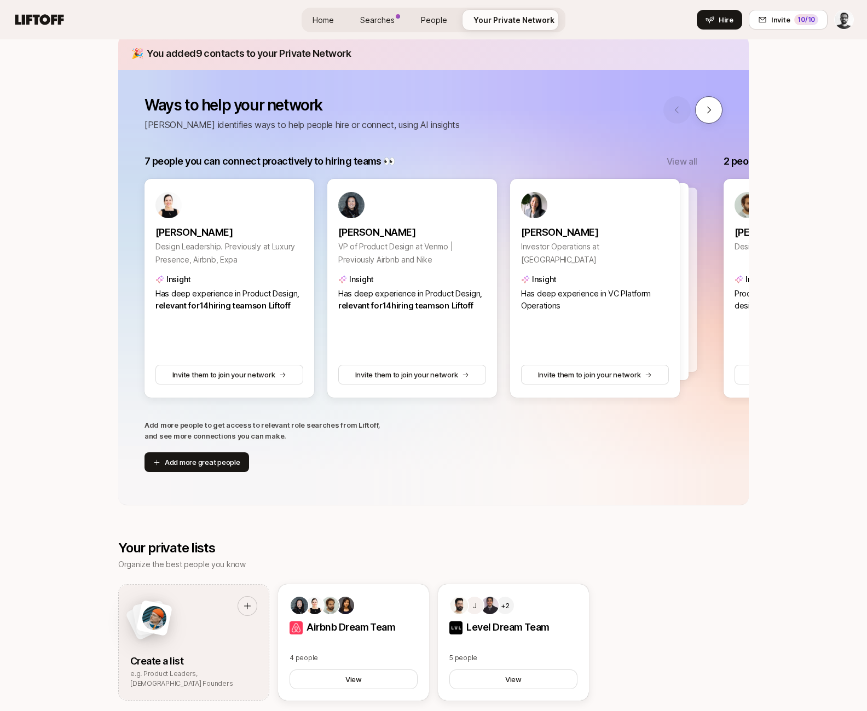
click at [715, 112] on button at bounding box center [708, 109] width 27 height 27
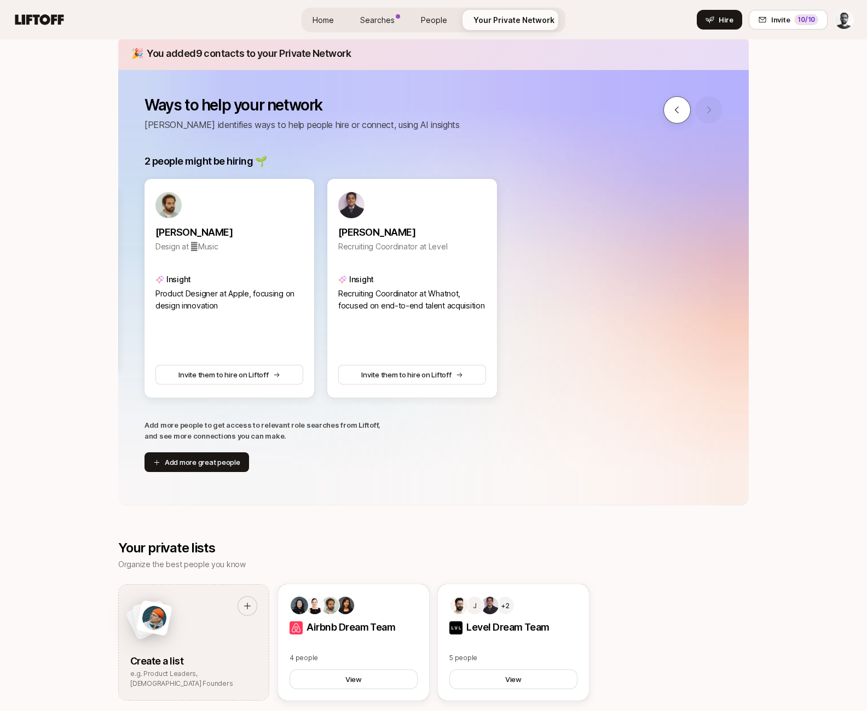
click at [683, 114] on button at bounding box center [676, 109] width 27 height 27
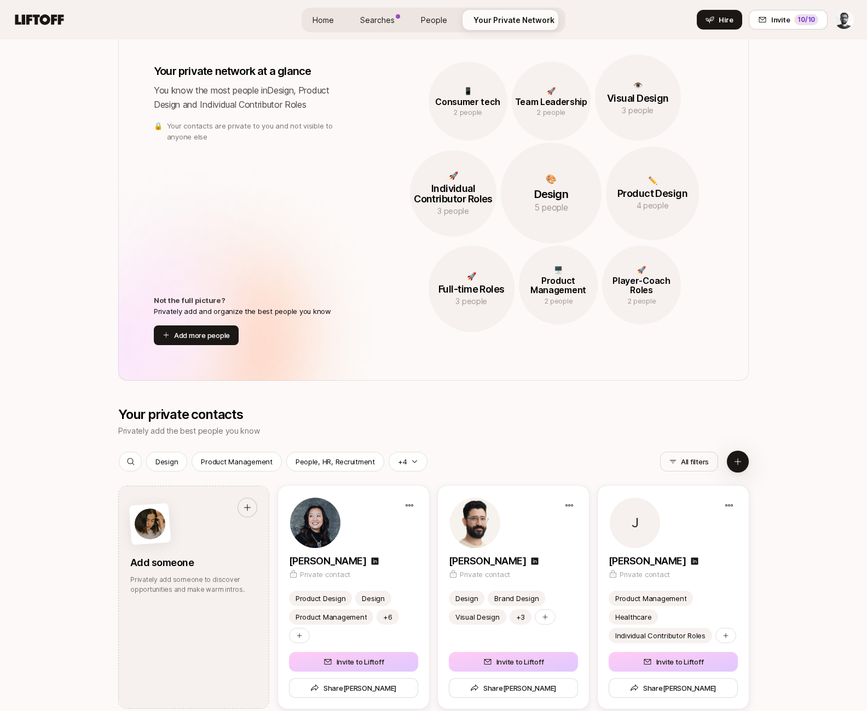
scroll to position [869, 0]
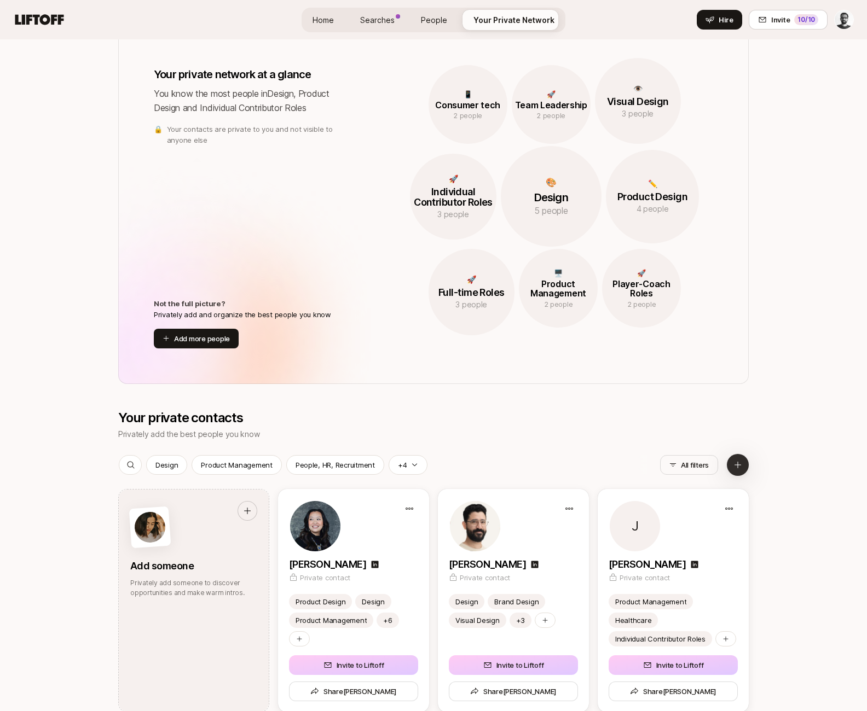
click at [734, 463] on icon at bounding box center [737, 465] width 9 height 9
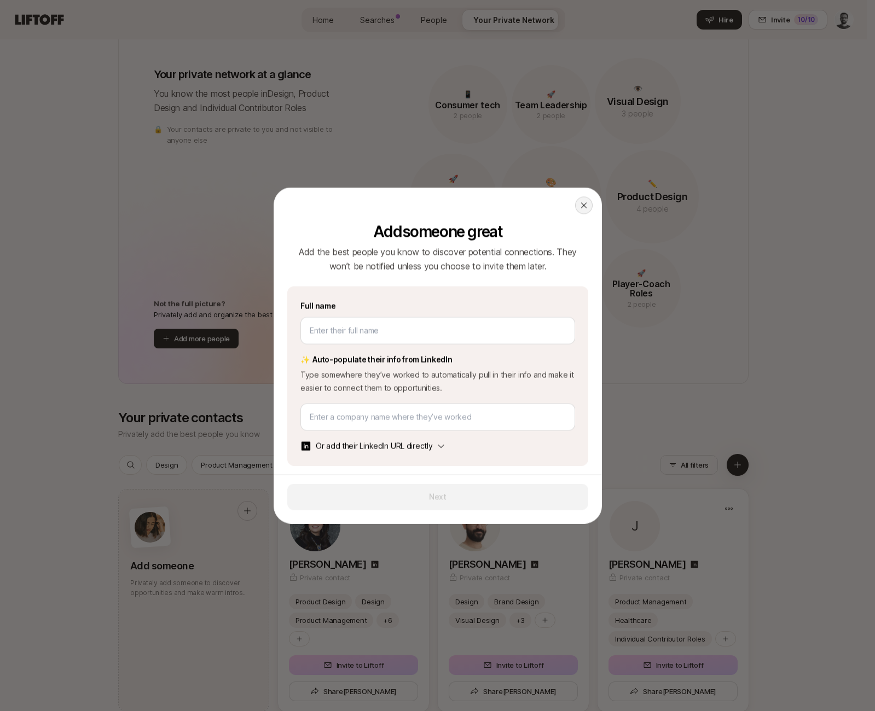
click at [575, 210] on div at bounding box center [584, 206] width 18 height 18
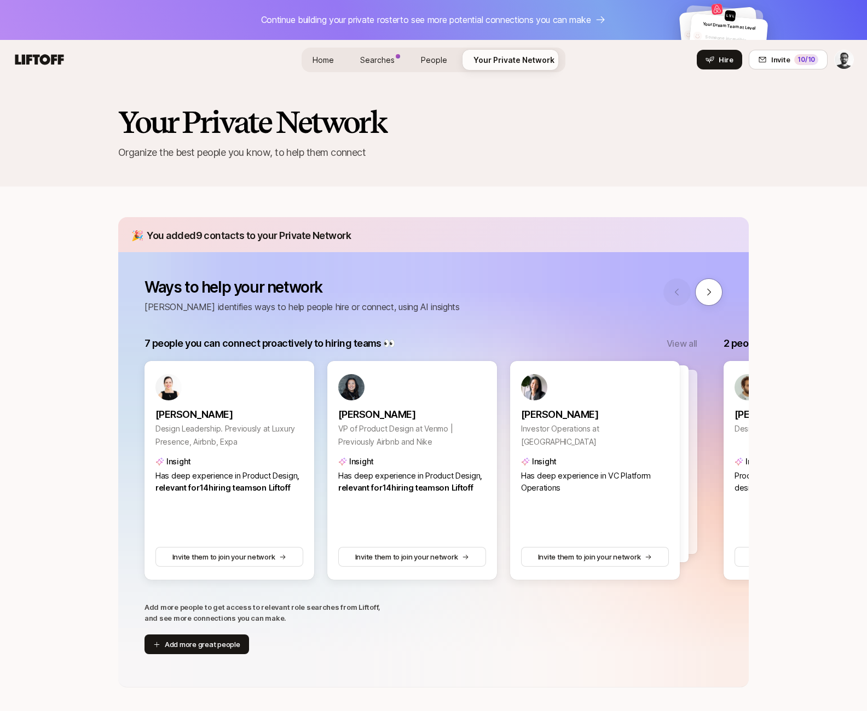
scroll to position [0, 0]
click at [437, 66] on span "People" at bounding box center [434, 60] width 26 height 11
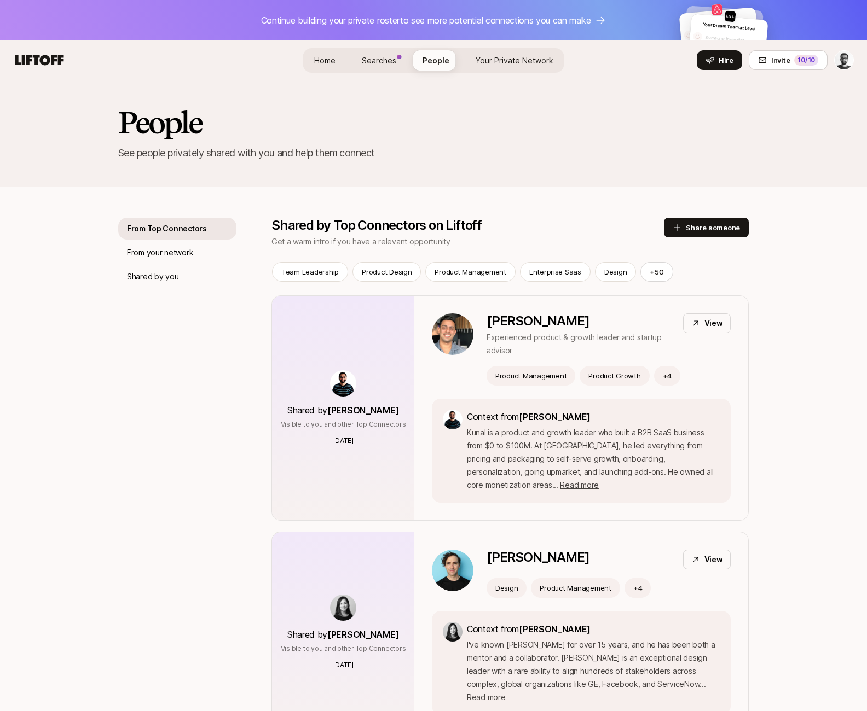
click at [386, 57] on span "Searches" at bounding box center [379, 60] width 34 height 9
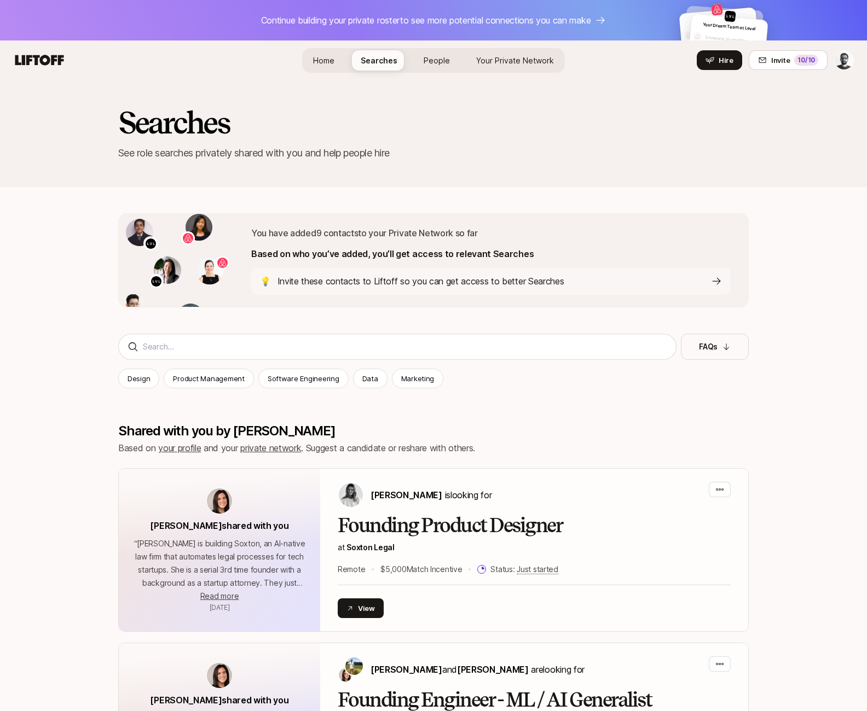
click at [425, 63] on span "People" at bounding box center [436, 60] width 26 height 9
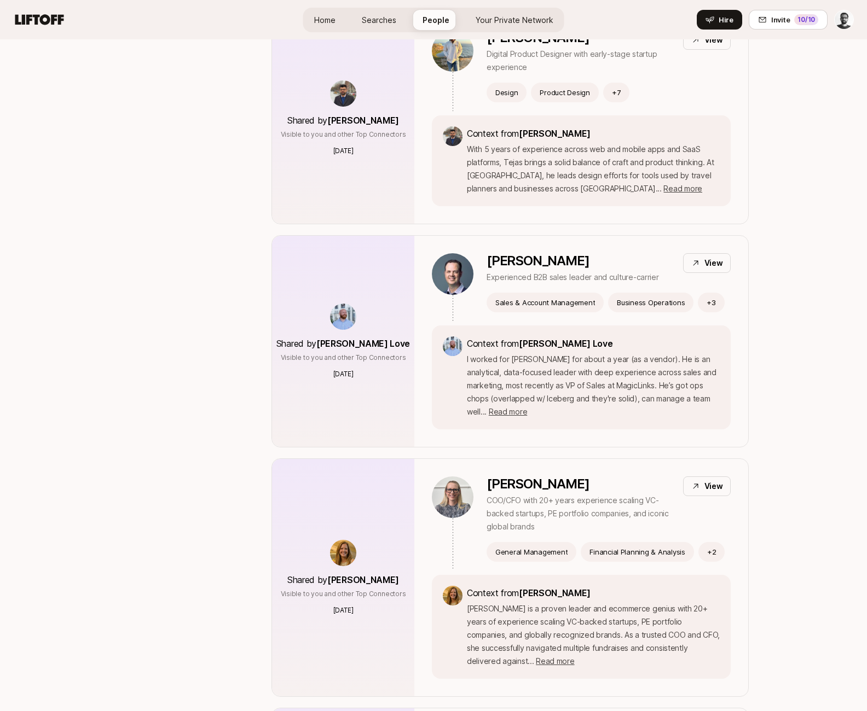
scroll to position [1142, 0]
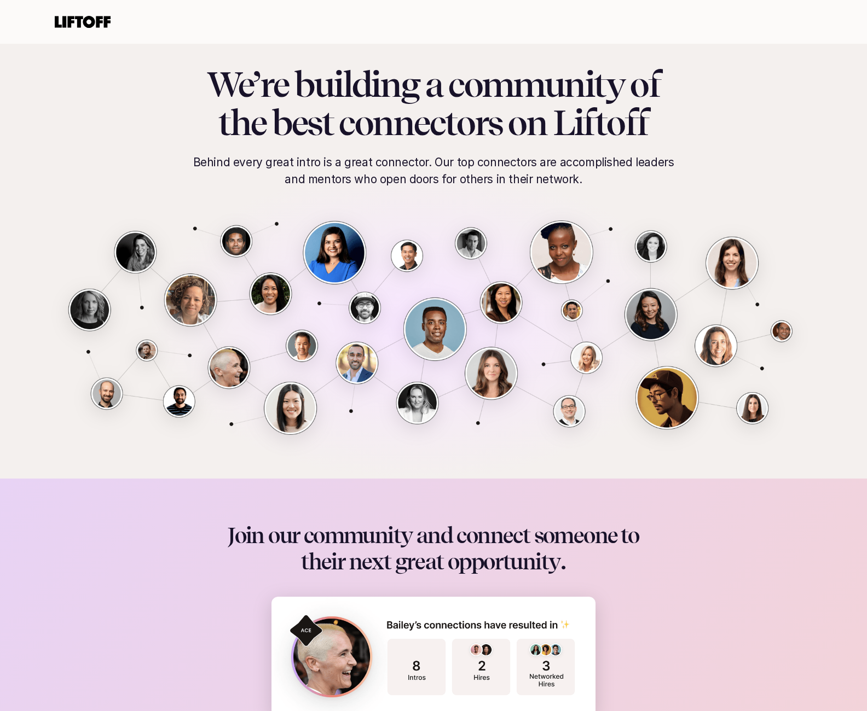
click at [82, 21] on icon at bounding box center [83, 22] width 60 height 18
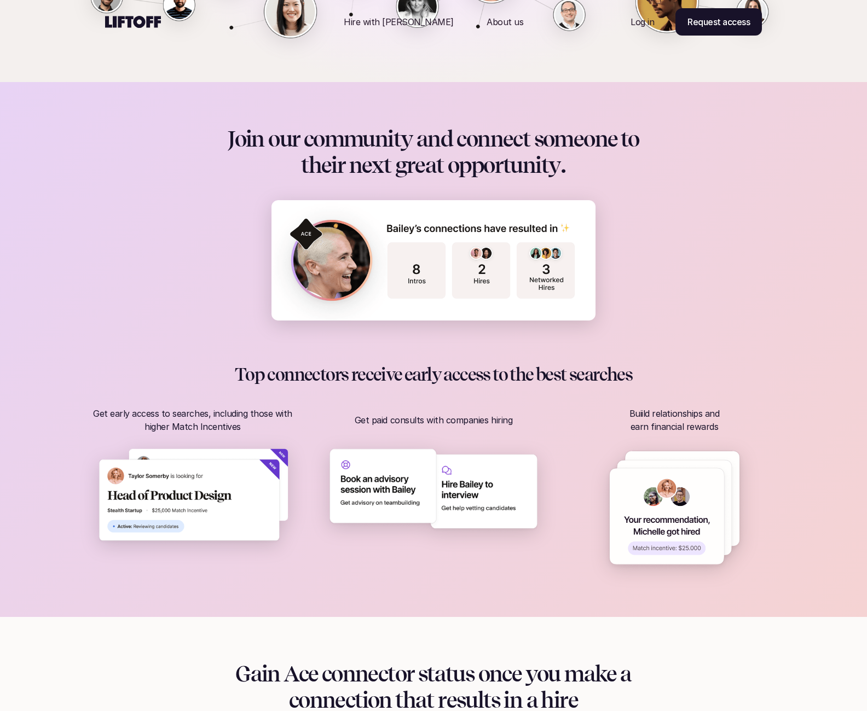
scroll to position [262, 0]
